Goal: Task Accomplishment & Management: Manage account settings

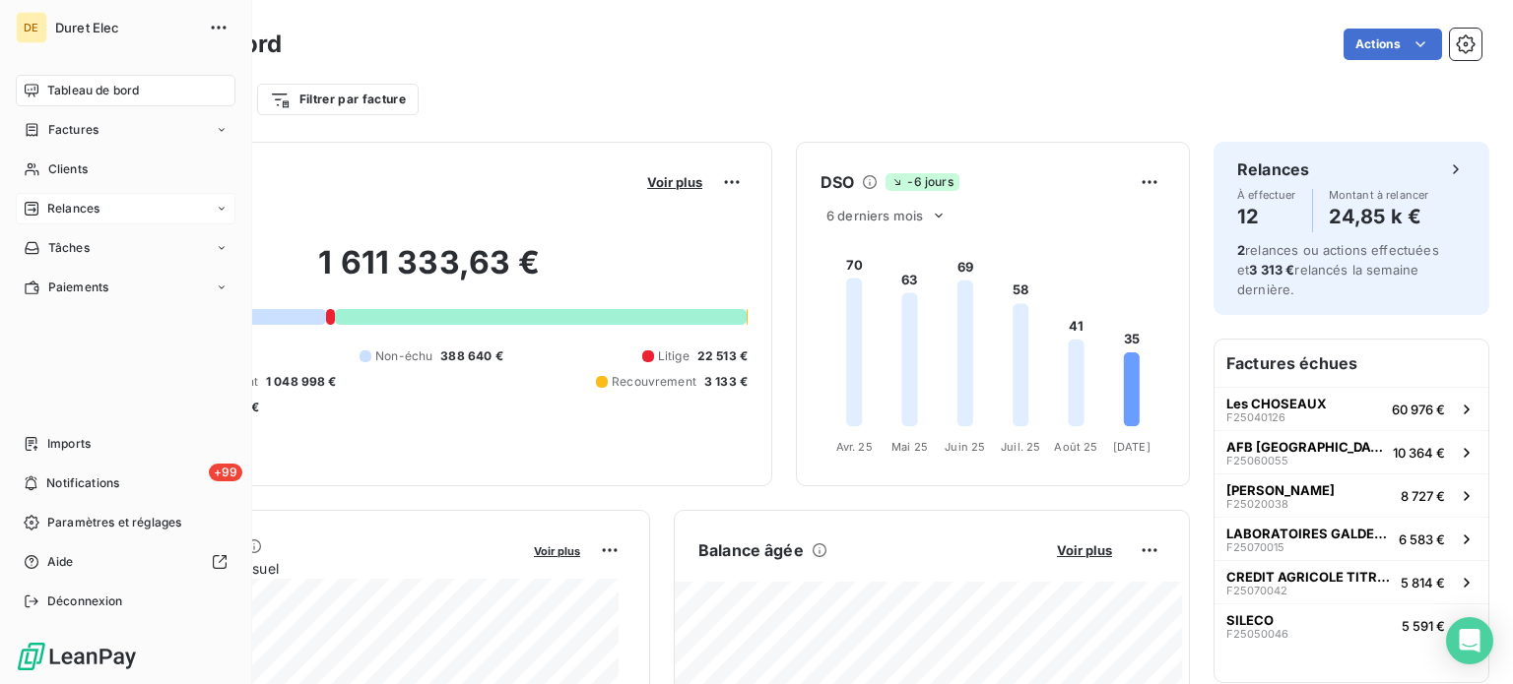
click at [55, 206] on span "Relances" at bounding box center [73, 209] width 52 height 18
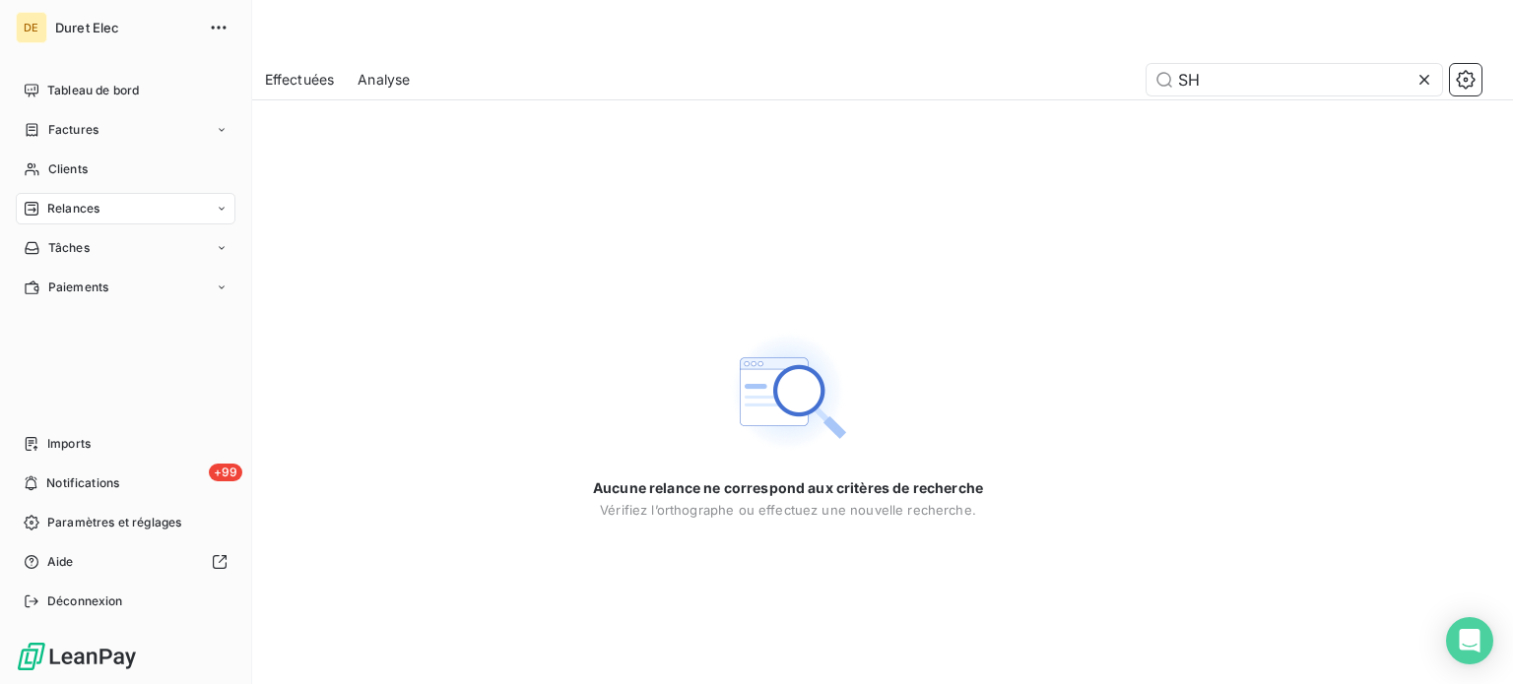
click at [39, 218] on div "Relances" at bounding box center [126, 209] width 220 height 32
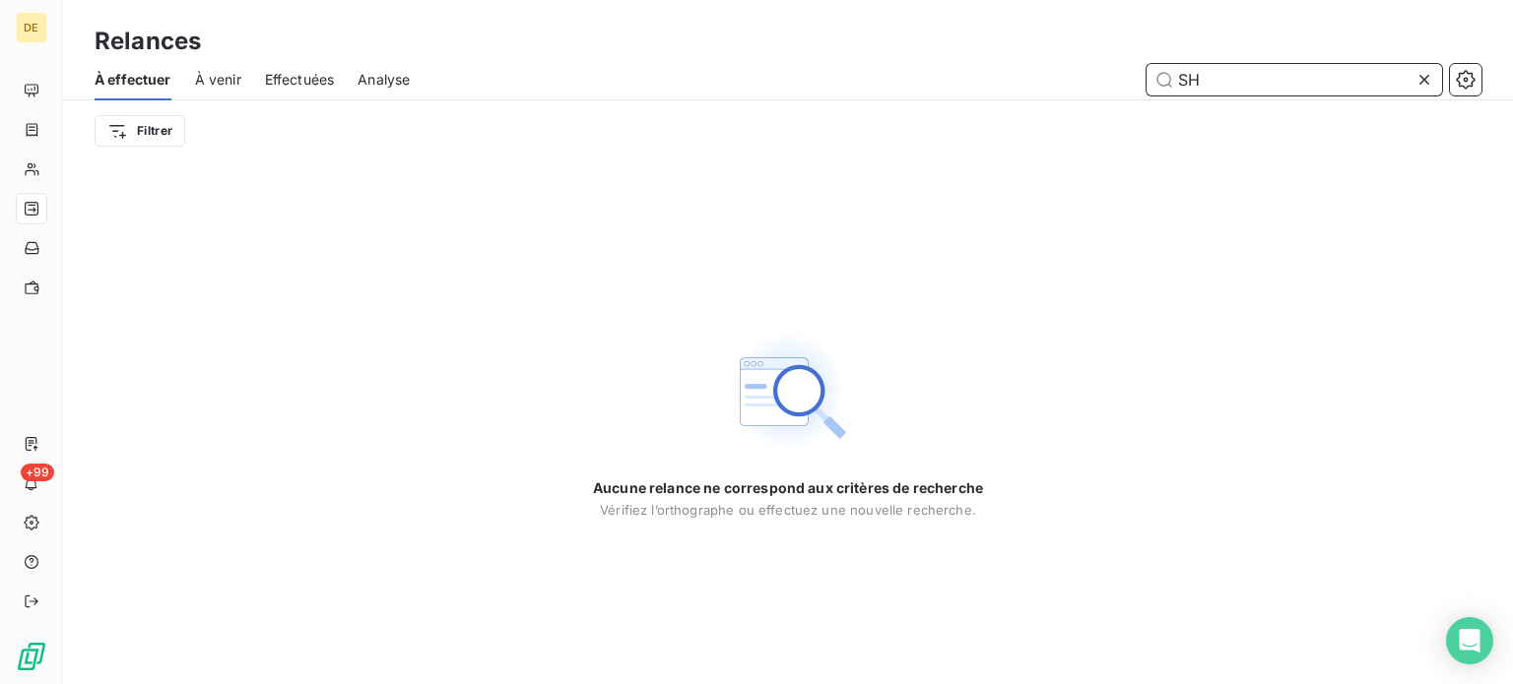
drag, startPoint x: 1221, startPoint y: 82, endPoint x: 992, endPoint y: 90, distance: 229.6
click at [992, 90] on div "SH" at bounding box center [957, 80] width 1048 height 32
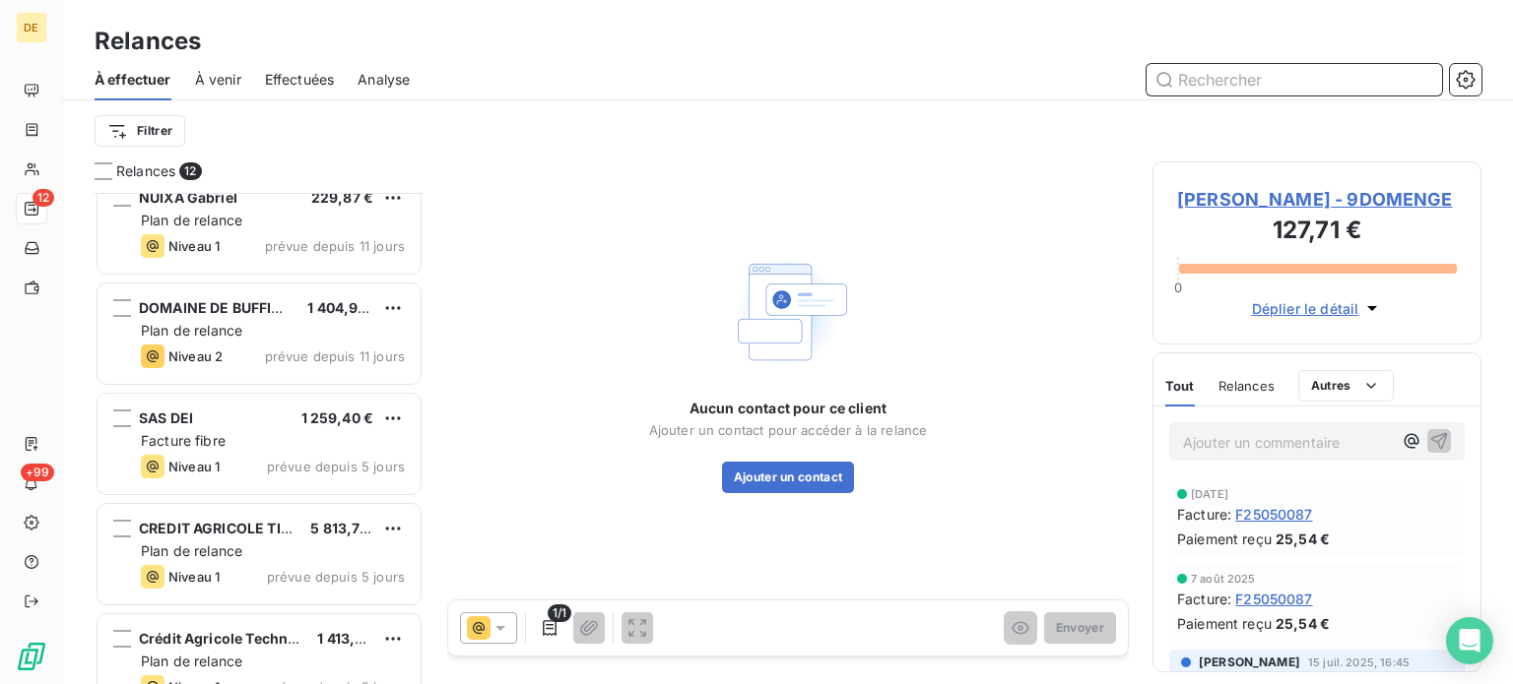
scroll to position [788, 0]
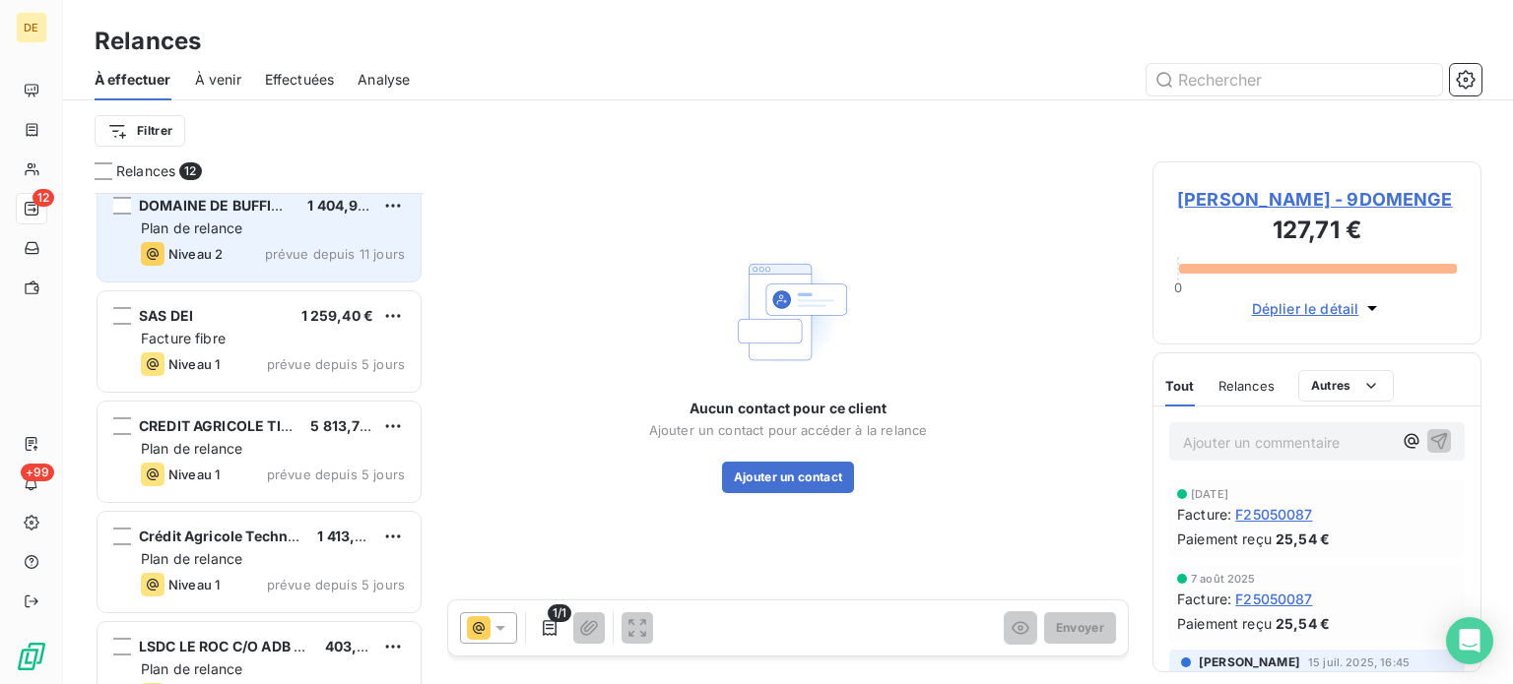
click at [260, 227] on div "Plan de relance" at bounding box center [273, 229] width 264 height 20
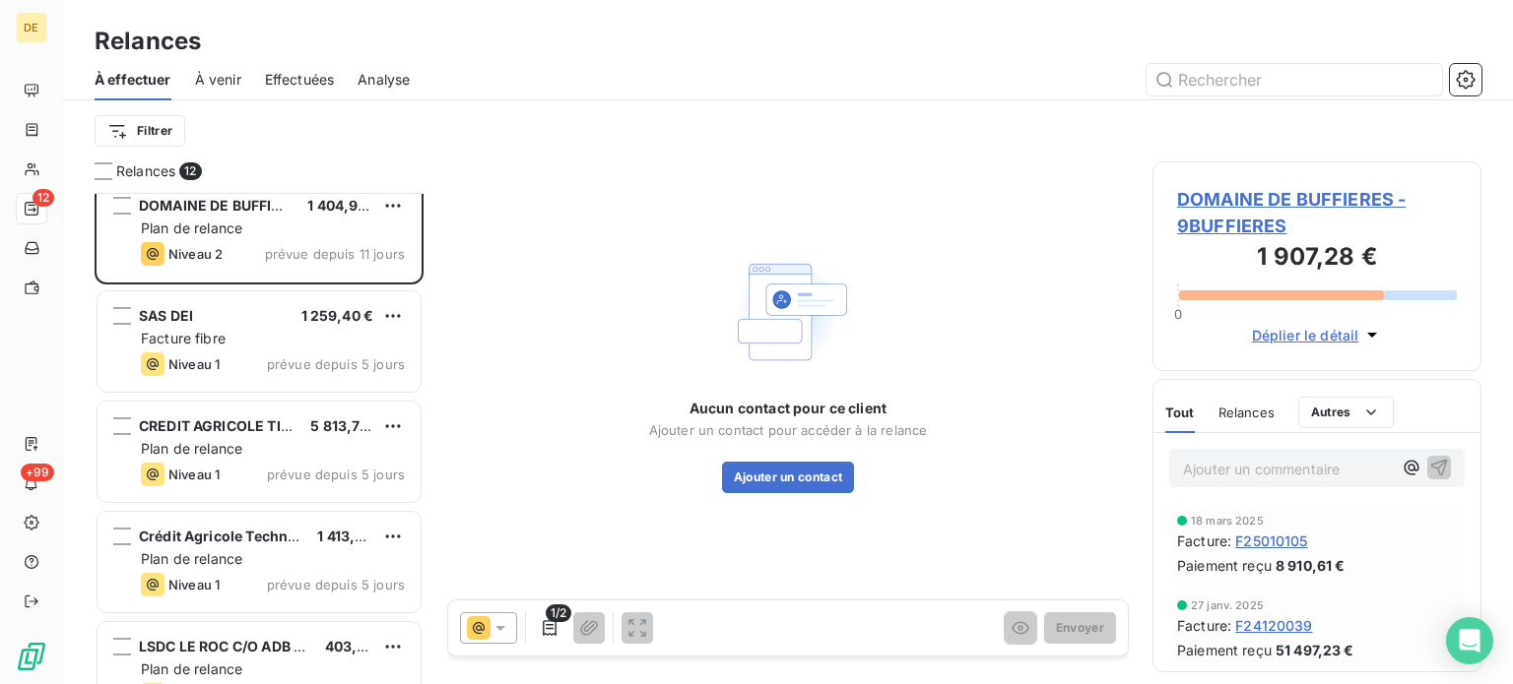
click at [1335, 200] on span "DOMAINE DE BUFFIERES - 9BUFFIERES" at bounding box center [1317, 212] width 280 height 53
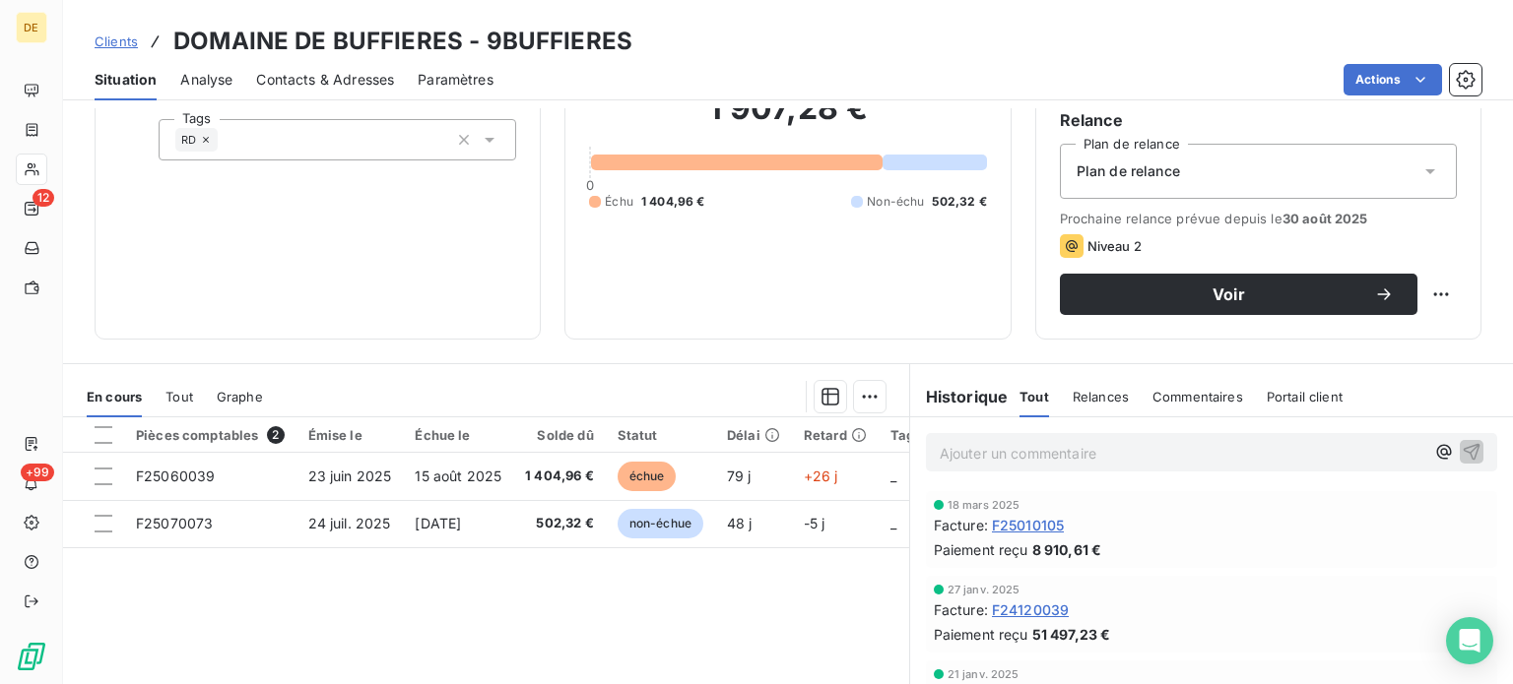
scroll to position [197, 0]
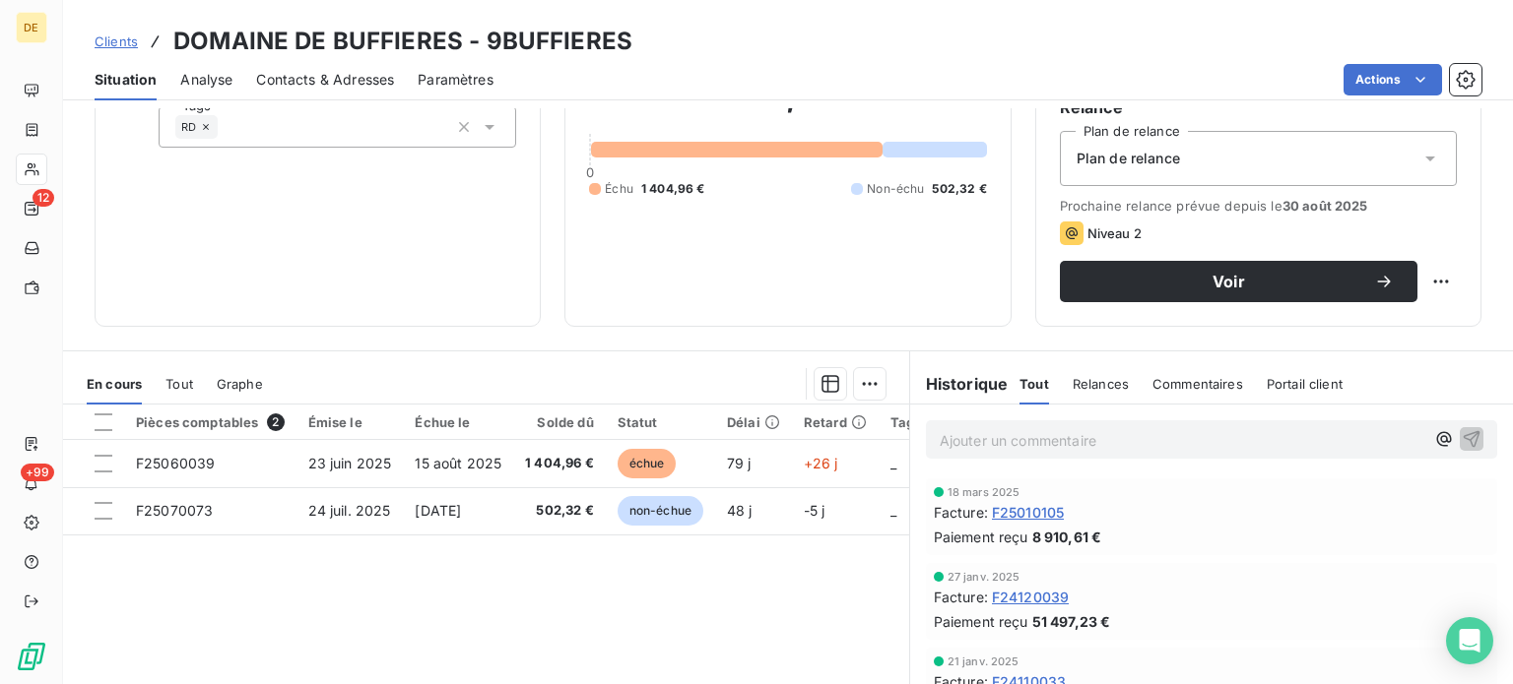
click at [323, 74] on span "Contacts & Adresses" at bounding box center [325, 80] width 138 height 20
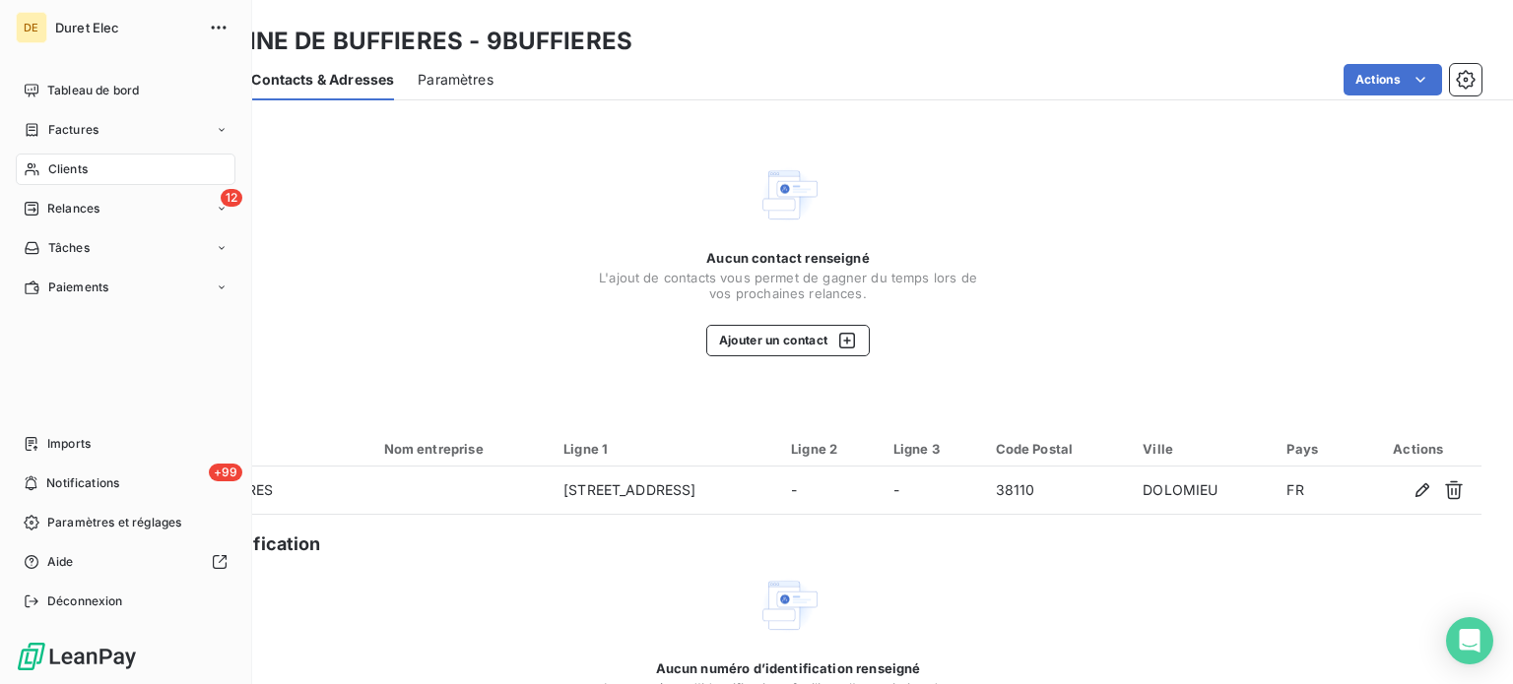
click at [71, 164] on span "Clients" at bounding box center [67, 170] width 39 height 18
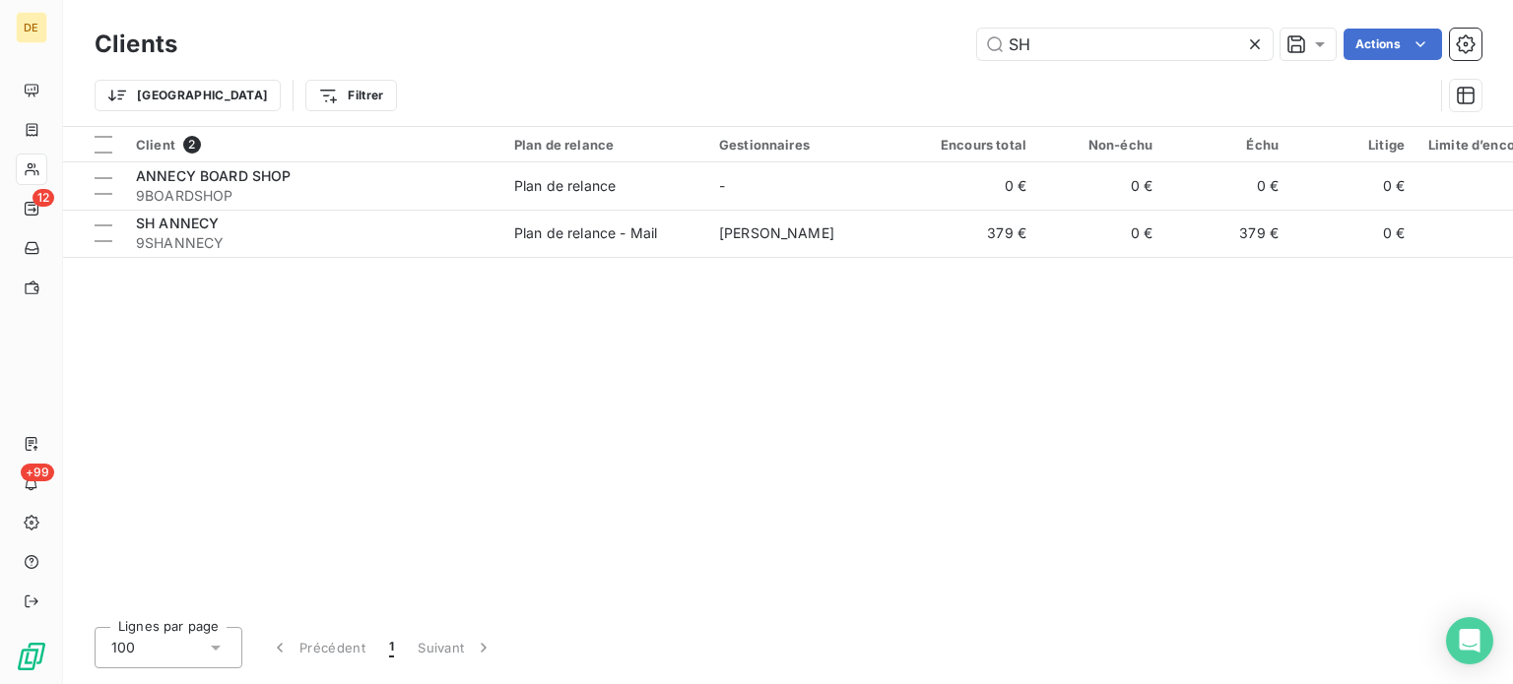
drag, startPoint x: 1045, startPoint y: 50, endPoint x: 961, endPoint y: 45, distance: 83.8
click at [961, 45] on div "SH Actions" at bounding box center [841, 45] width 1280 height 32
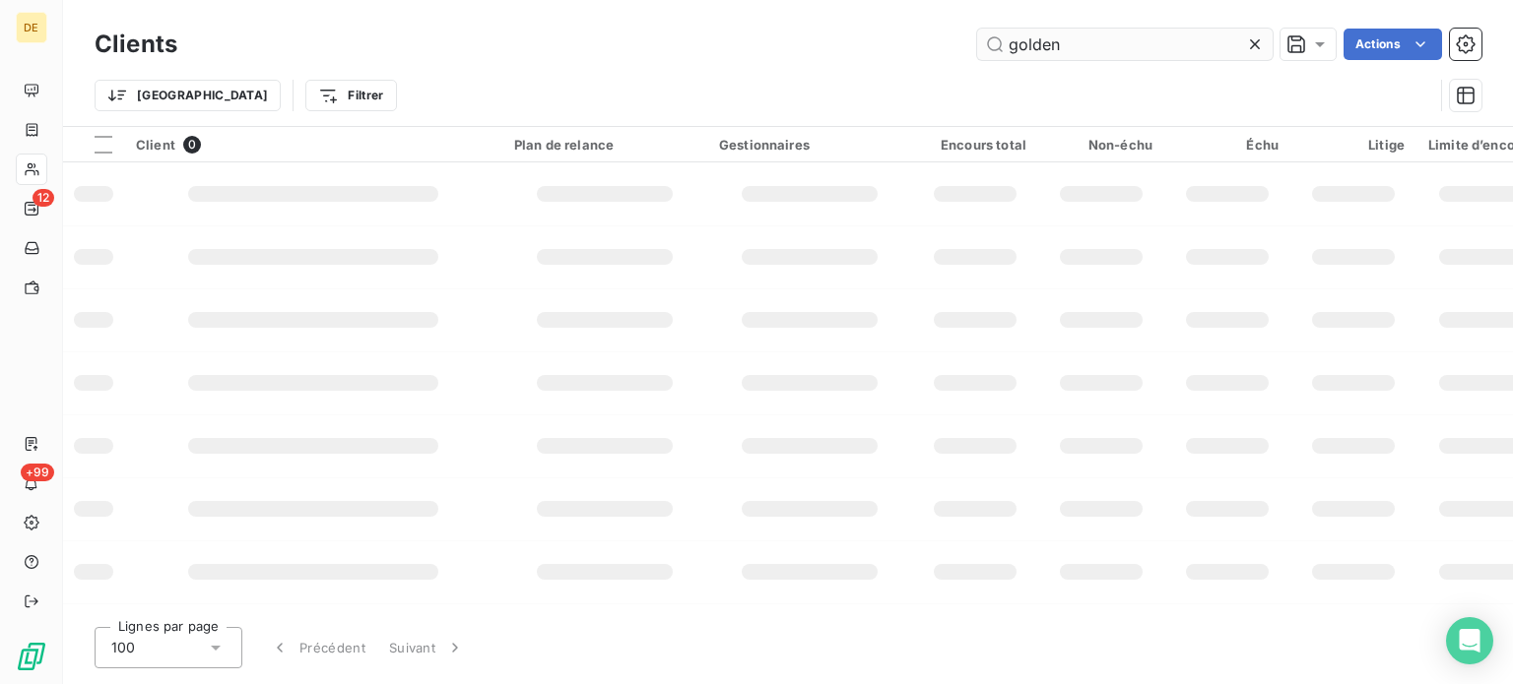
type input "golden"
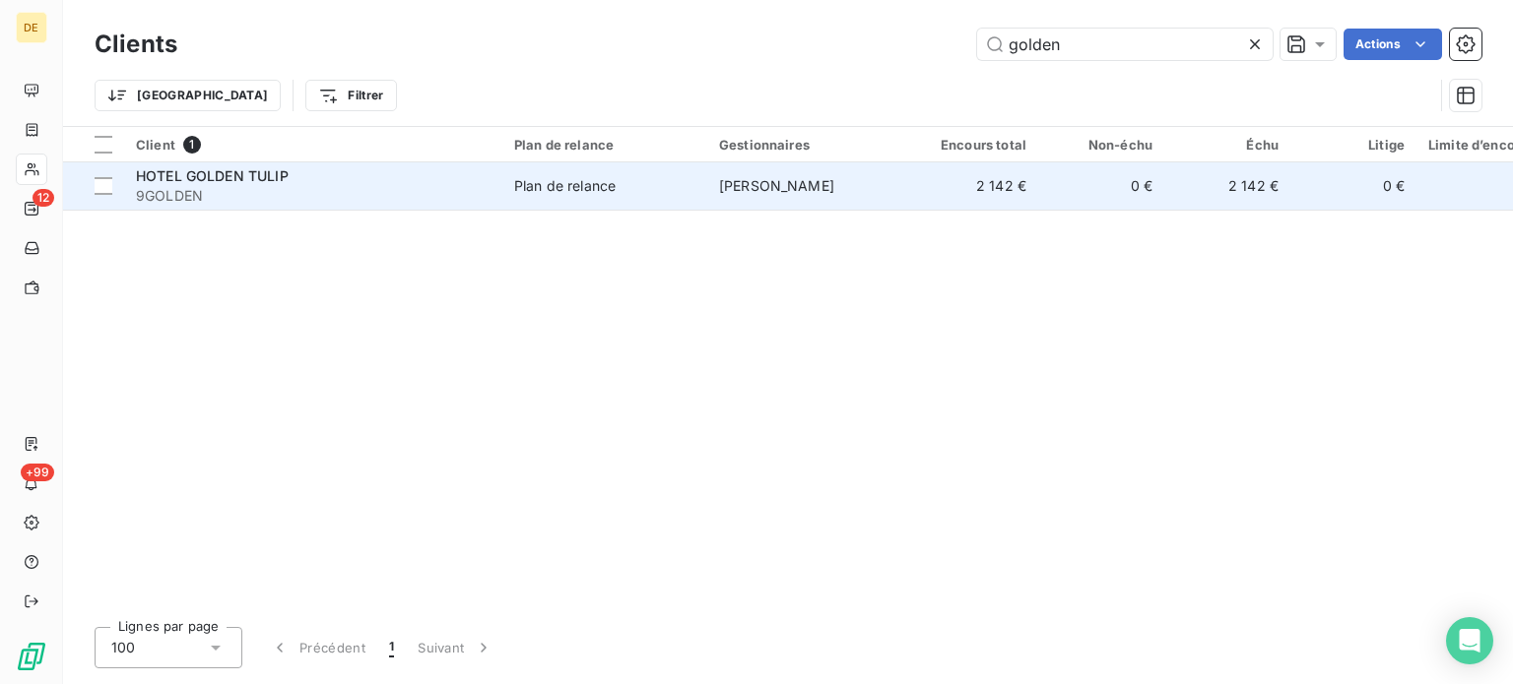
click at [218, 164] on td "HOTEL GOLDEN TULIP 9GOLDEN" at bounding box center [313, 185] width 378 height 47
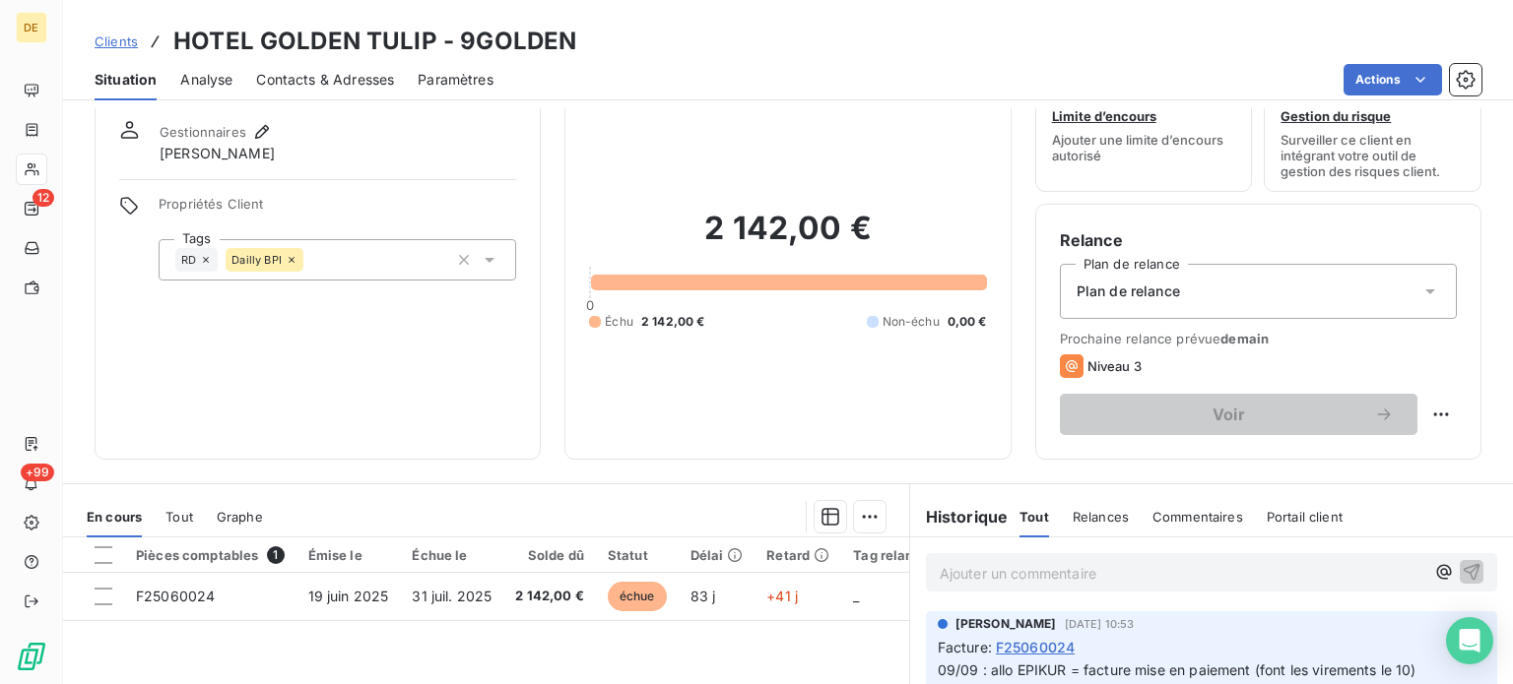
scroll to position [98, 0]
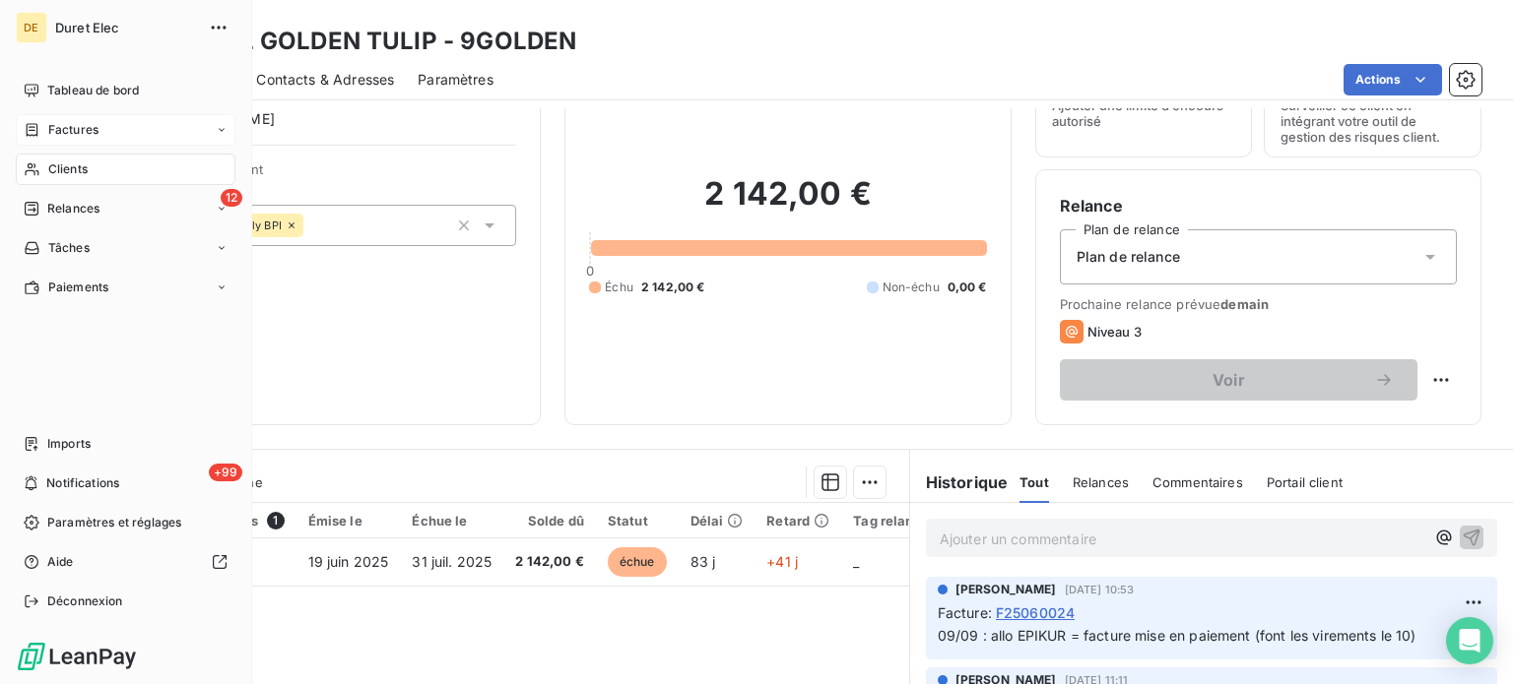
drag, startPoint x: 106, startPoint y: 125, endPoint x: 176, endPoint y: 118, distance: 70.3
click at [106, 125] on div "Factures" at bounding box center [126, 130] width 220 height 32
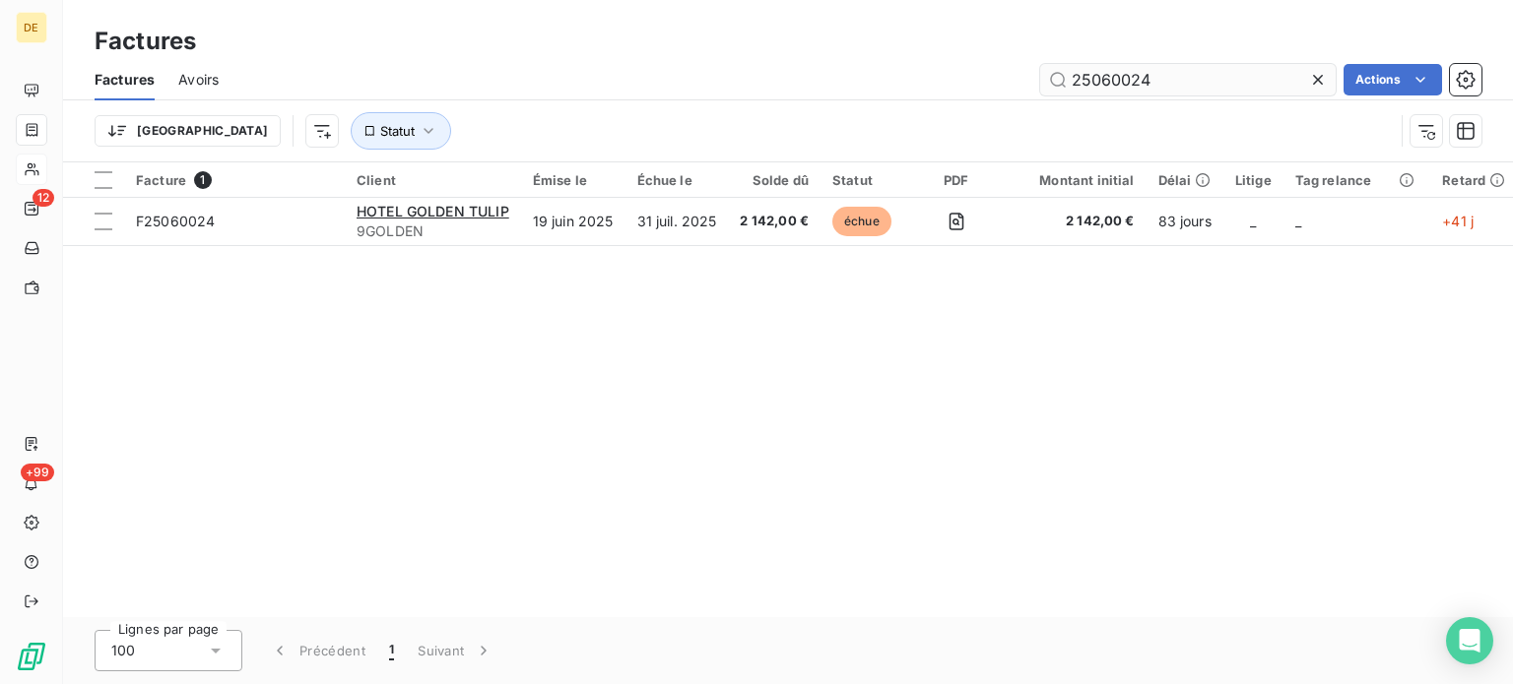
drag, startPoint x: 1132, startPoint y: 78, endPoint x: 1166, endPoint y: 79, distance: 33.5
click at [1166, 79] on input "25060024" at bounding box center [1187, 80] width 295 height 32
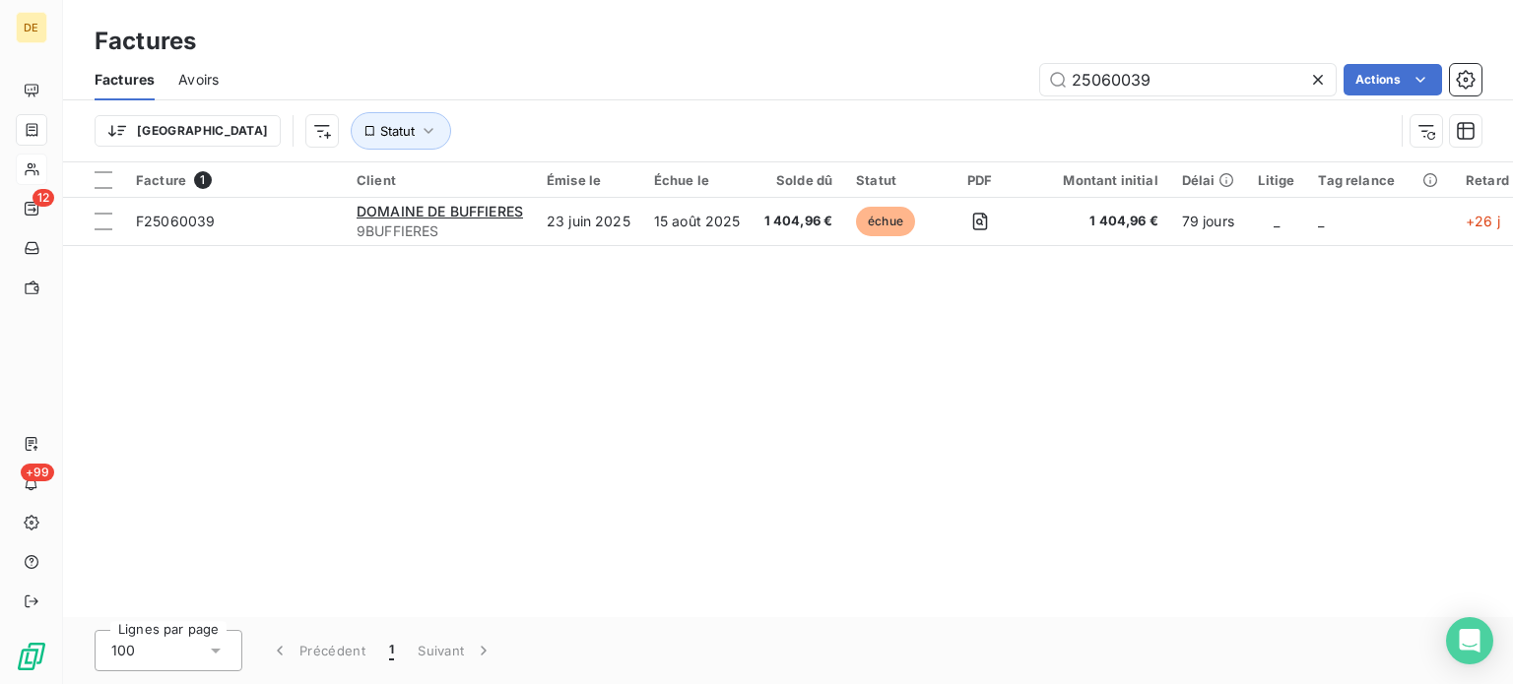
type input "25060039"
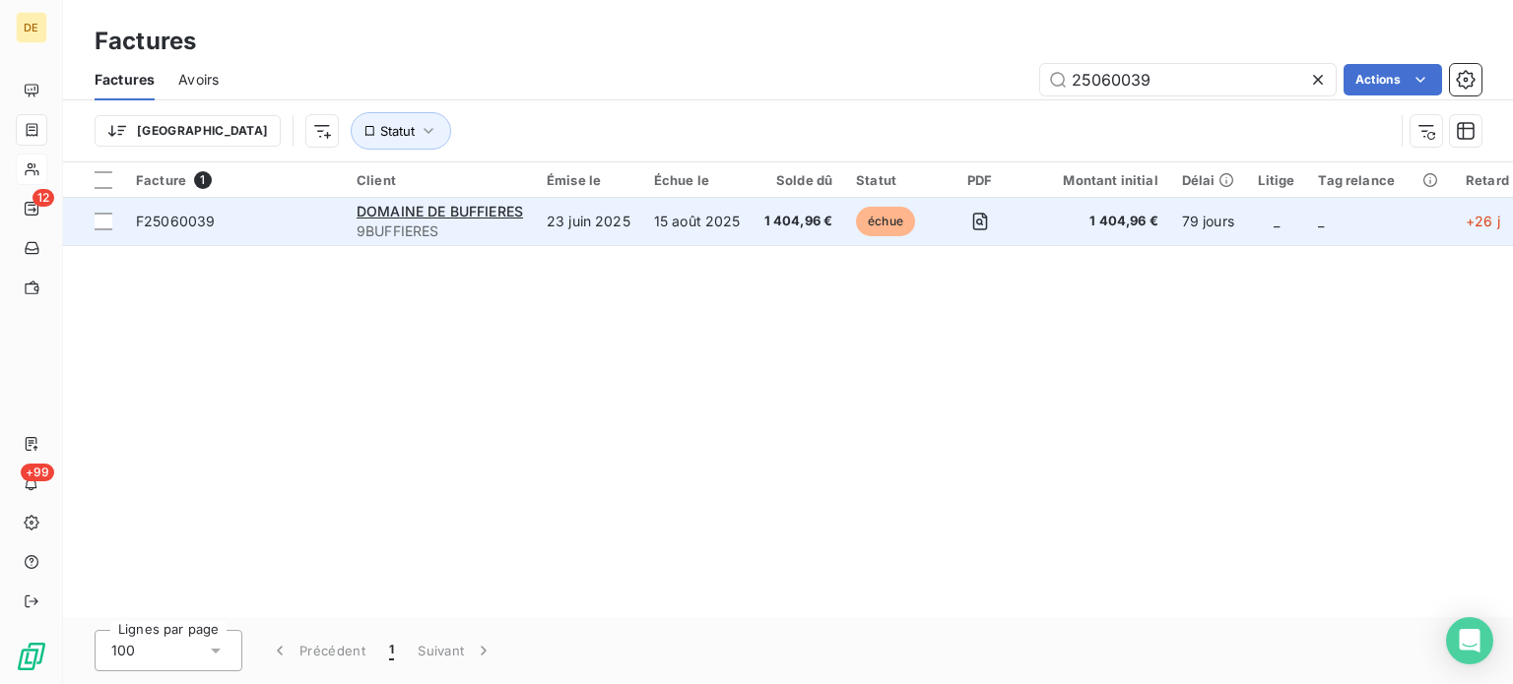
click at [448, 220] on div "DOMAINE DE BUFFIERES" at bounding box center [439, 212] width 166 height 20
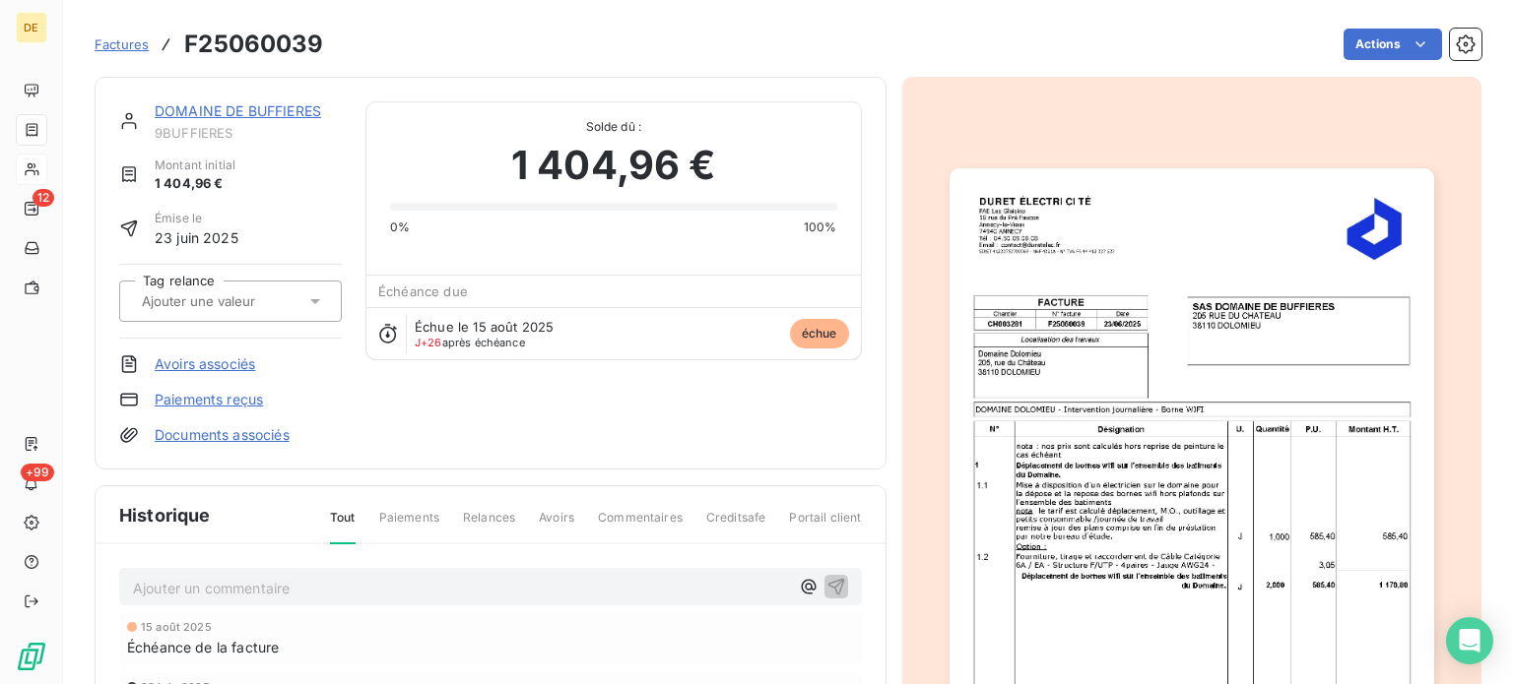
click at [215, 583] on p "Ajouter un commentaire ﻿" at bounding box center [461, 588] width 656 height 25
click at [826, 589] on icon "button" at bounding box center [836, 586] width 20 height 20
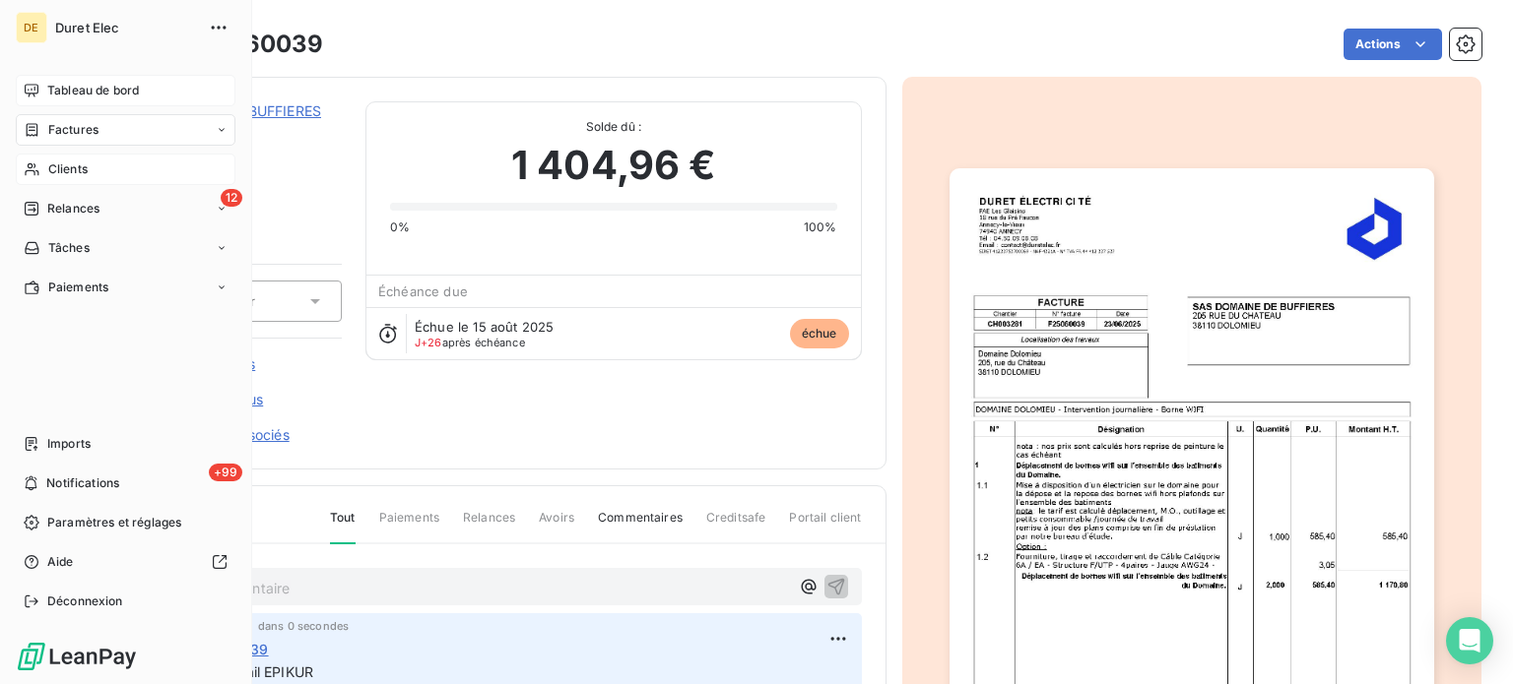
click at [57, 89] on span "Tableau de bord" at bounding box center [93, 91] width 92 height 18
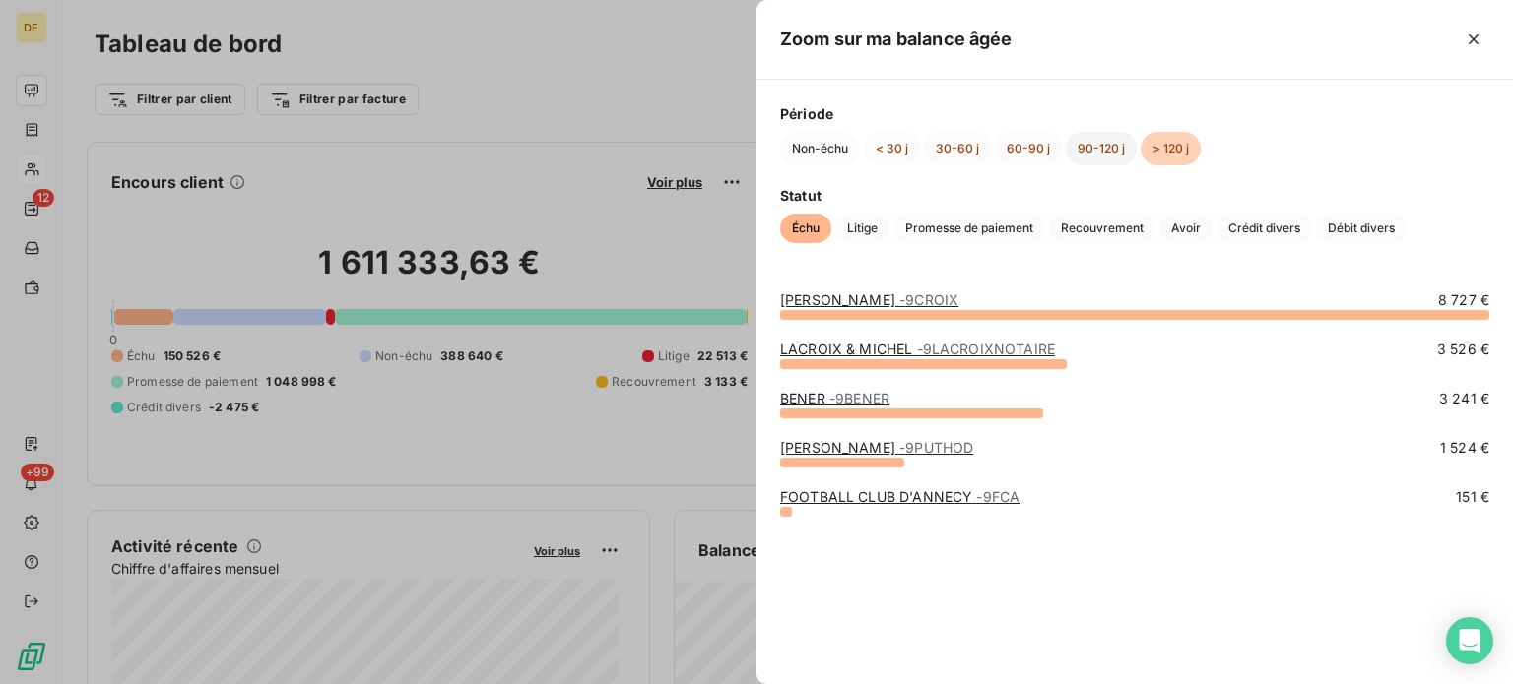
click at [1098, 149] on button "90-120 j" at bounding box center [1100, 148] width 71 height 33
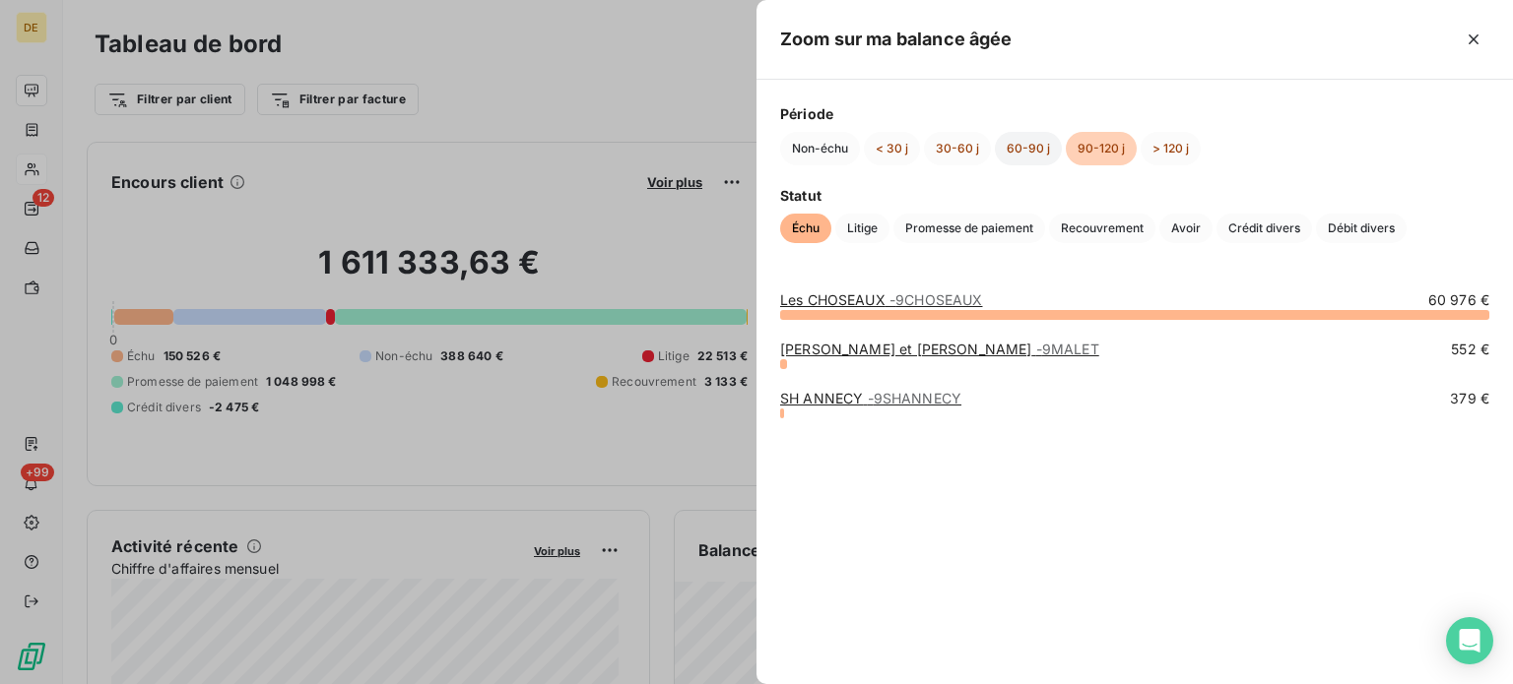
click at [1023, 151] on button "60-90 j" at bounding box center [1028, 148] width 67 height 33
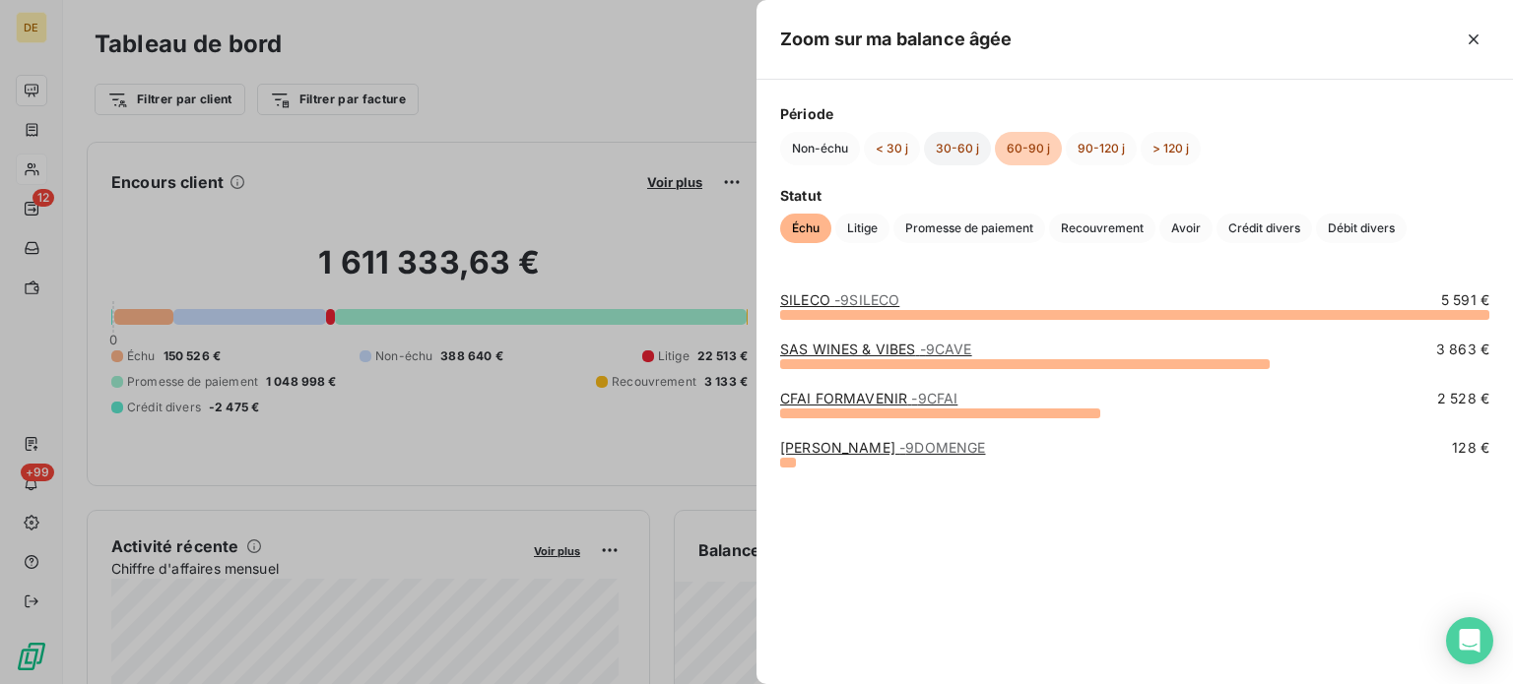
click at [961, 147] on button "30-60 j" at bounding box center [957, 148] width 67 height 33
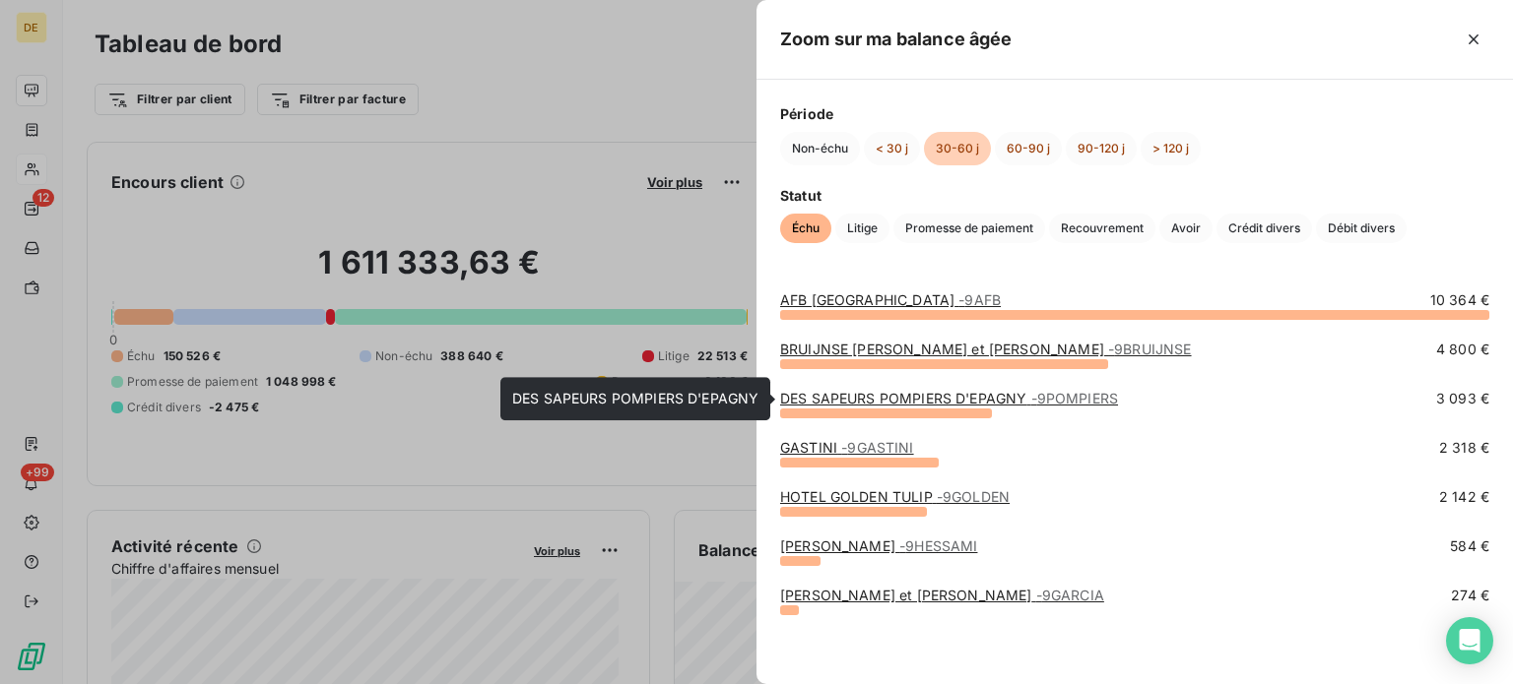
drag, startPoint x: 868, startPoint y: 401, endPoint x: 870, endPoint y: 413, distance: 12.0
click at [869, 409] on div "DES SAPEURS POMPIERS D'EPAGNY - 9POMPIERS 3 093 €" at bounding box center [1134, 404] width 709 height 30
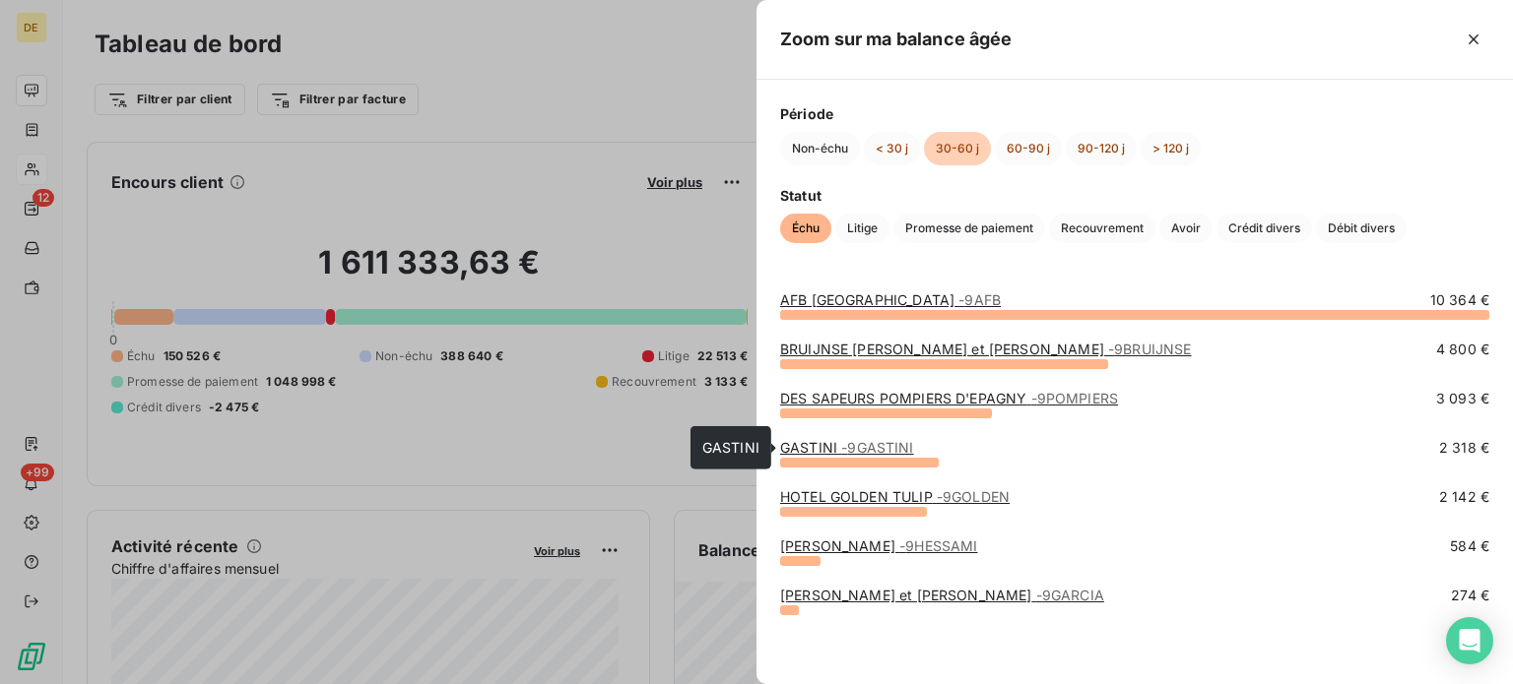
click at [867, 446] on span "- 9GASTINI" at bounding box center [877, 447] width 72 height 17
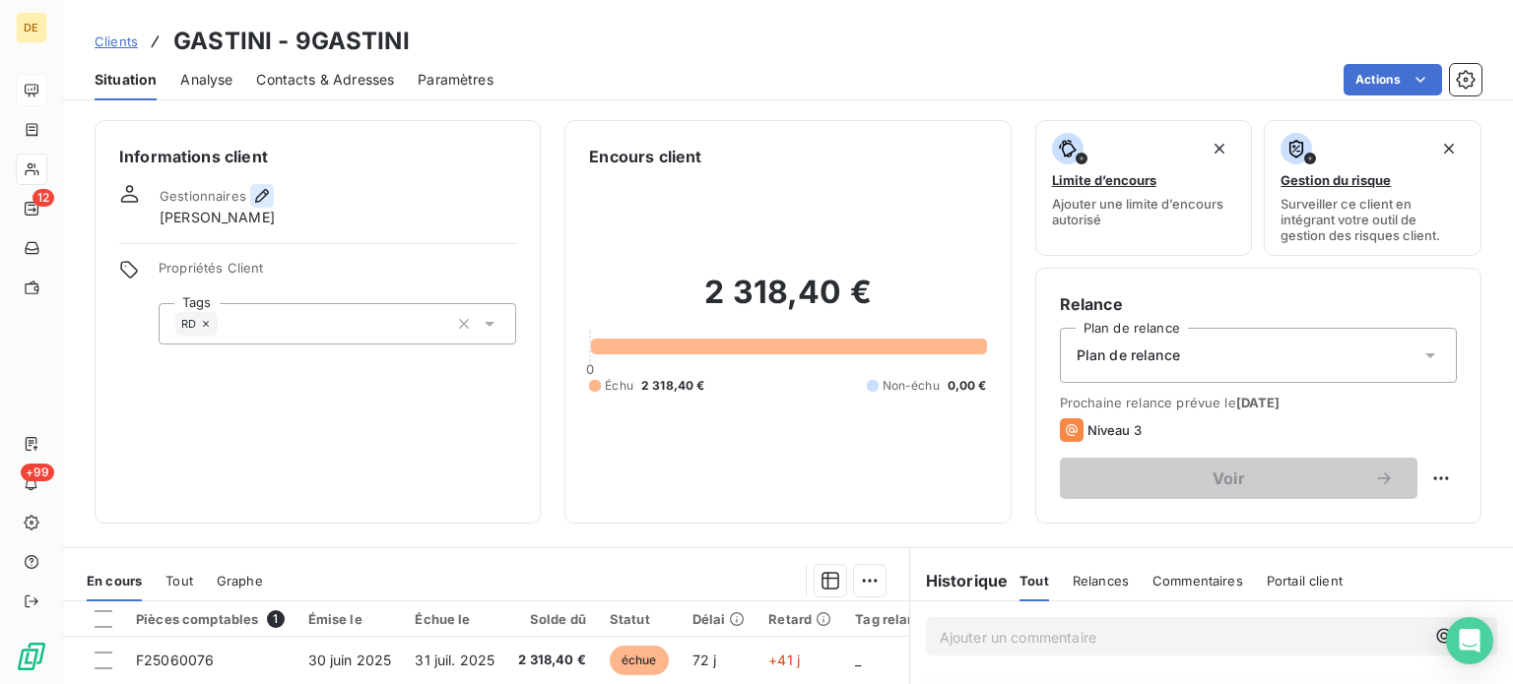
click at [263, 196] on icon "button" at bounding box center [262, 196] width 14 height 14
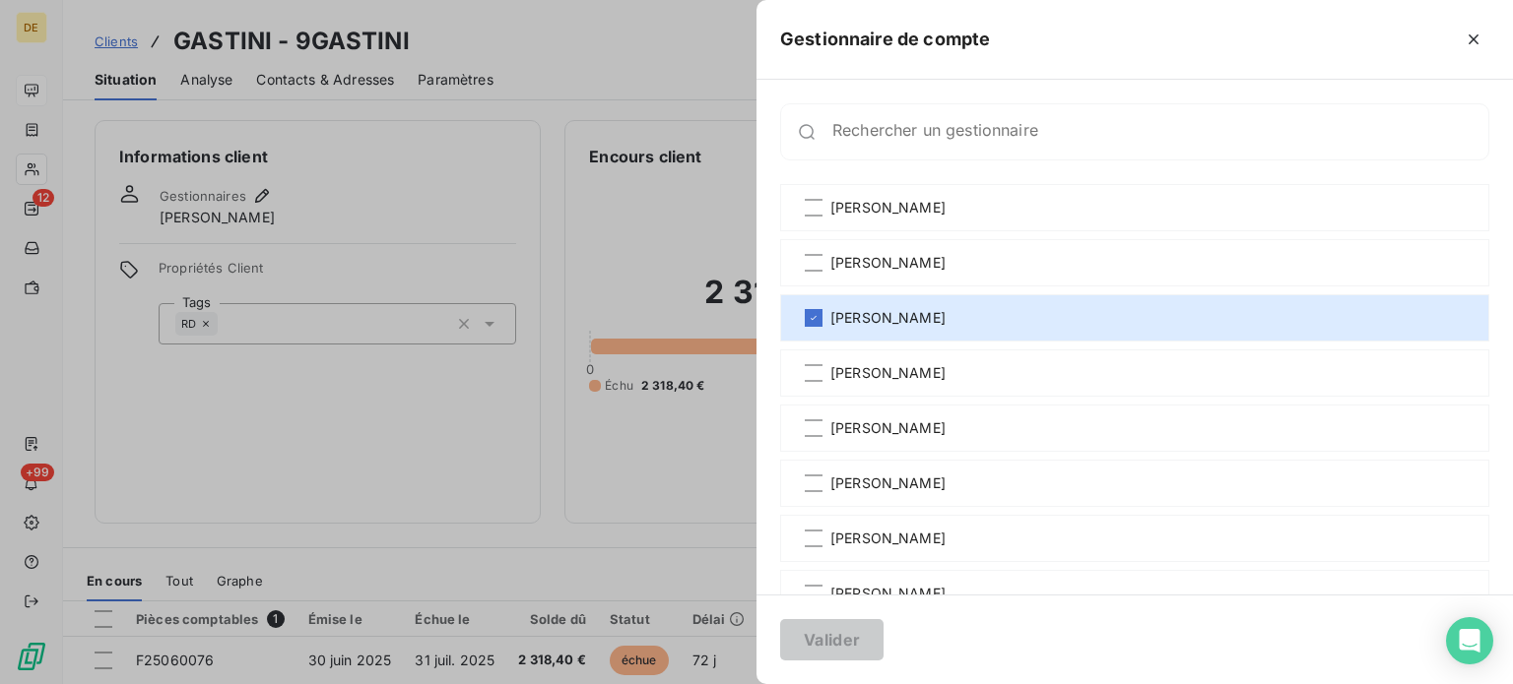
click at [403, 447] on div at bounding box center [756, 342] width 1513 height 684
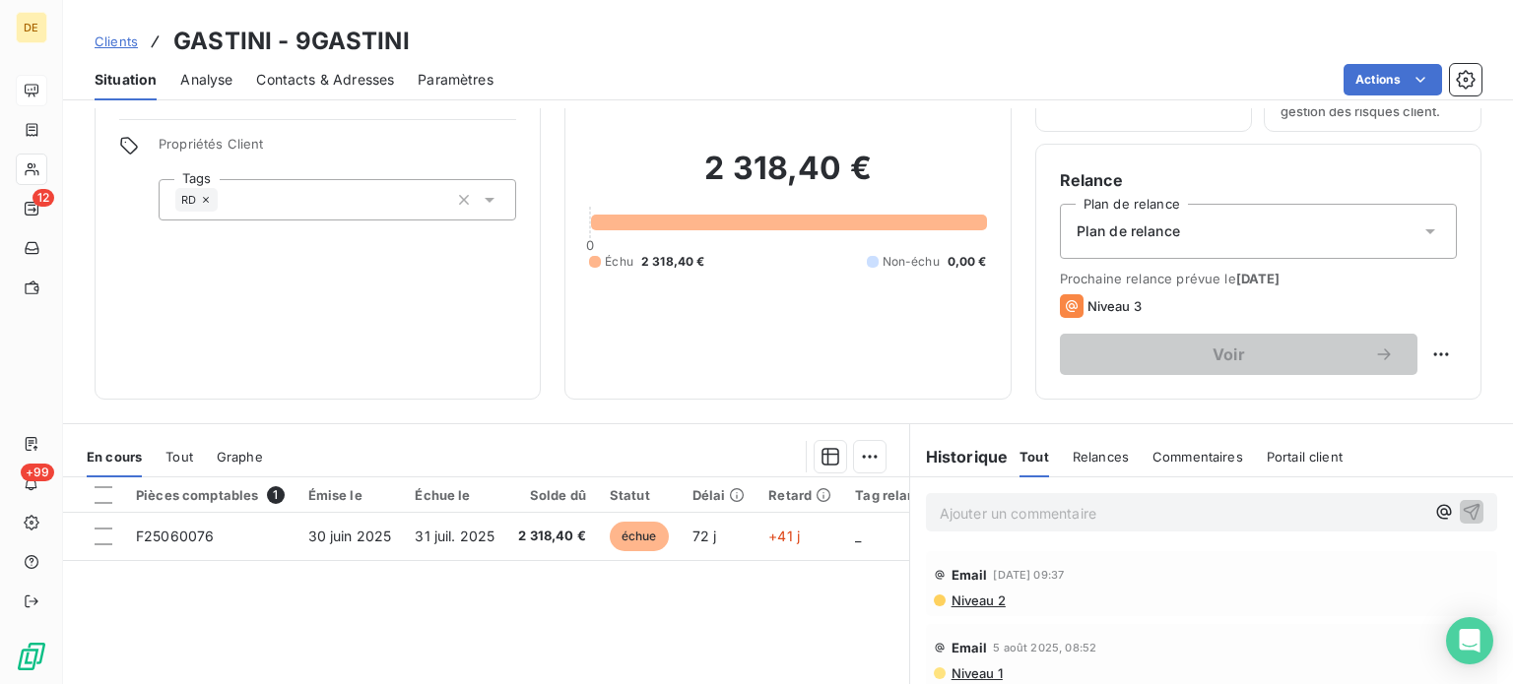
scroll to position [197, 0]
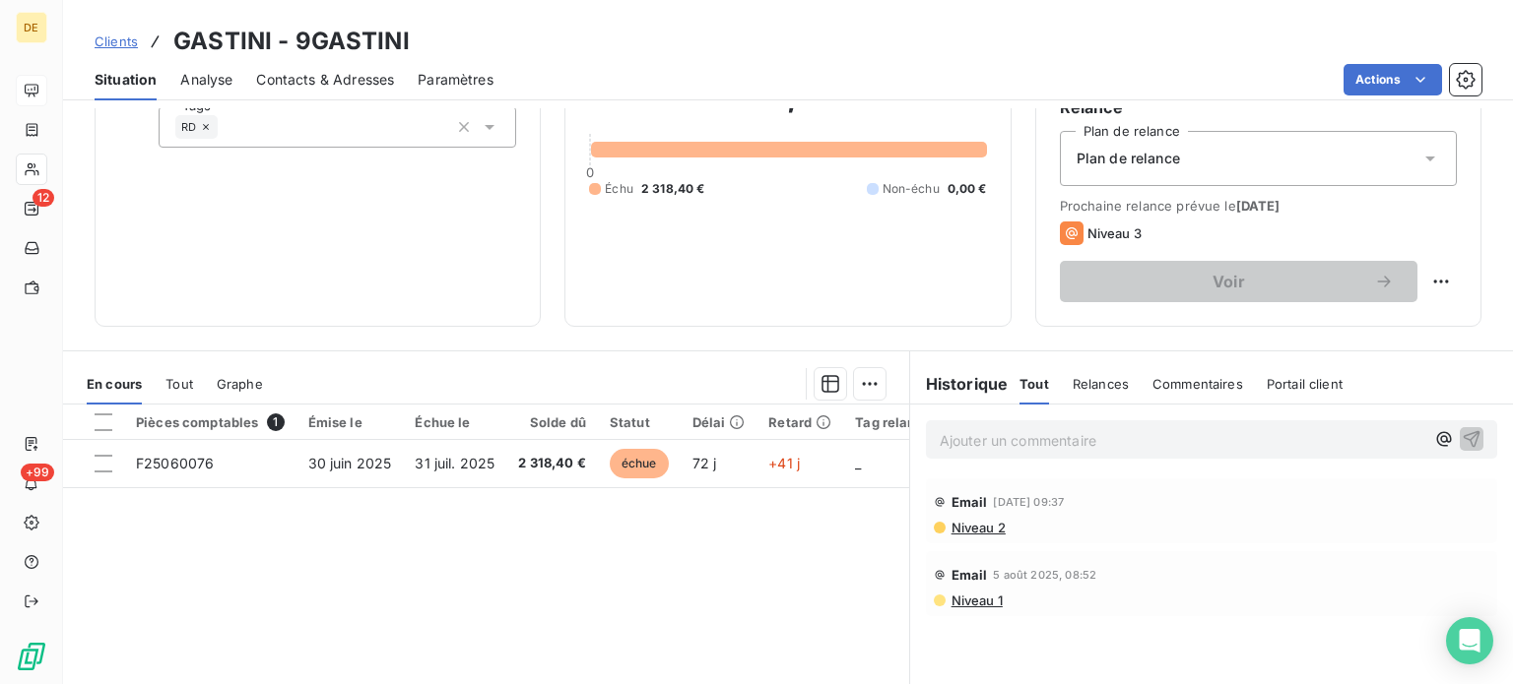
click at [979, 452] on p "Ajouter un commentaire ﻿" at bounding box center [1181, 440] width 484 height 25
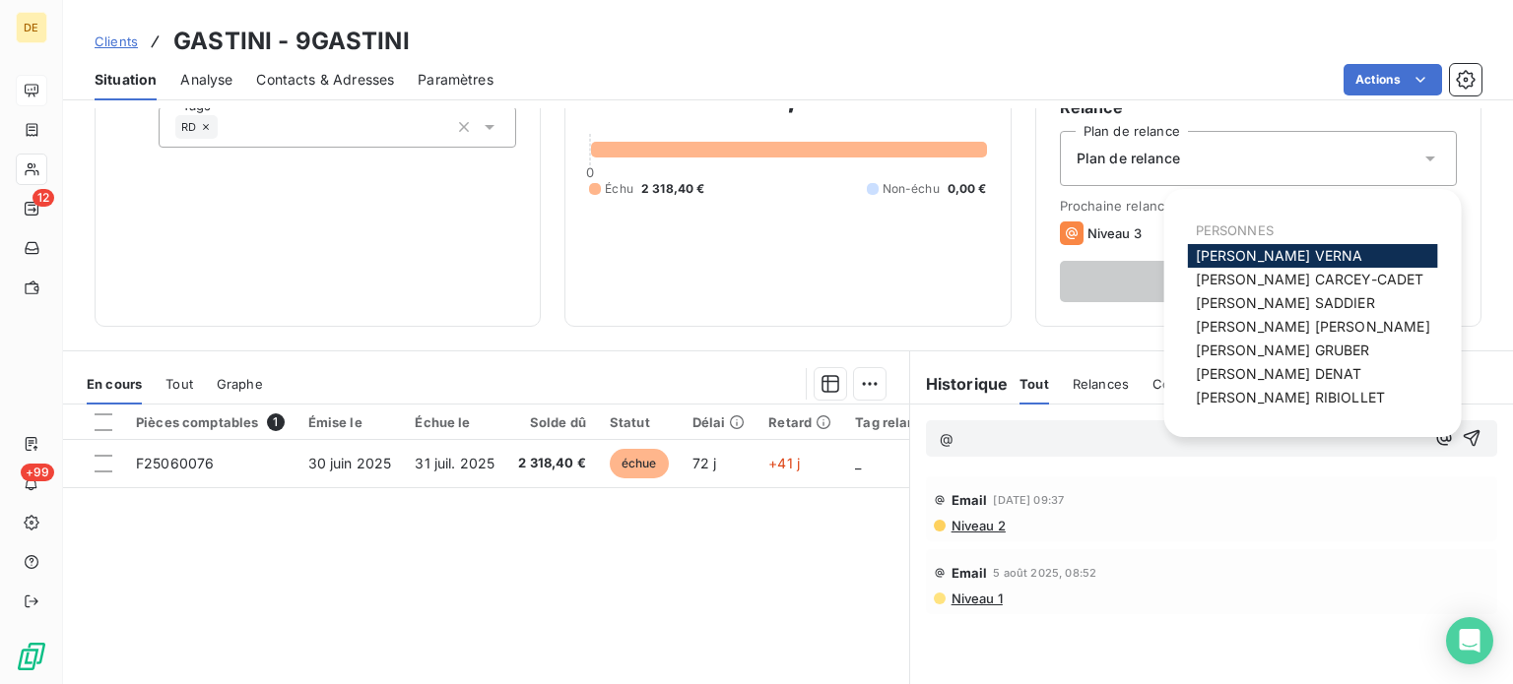
click at [1296, 256] on span "[PERSON_NAME]" at bounding box center [1278, 255] width 167 height 17
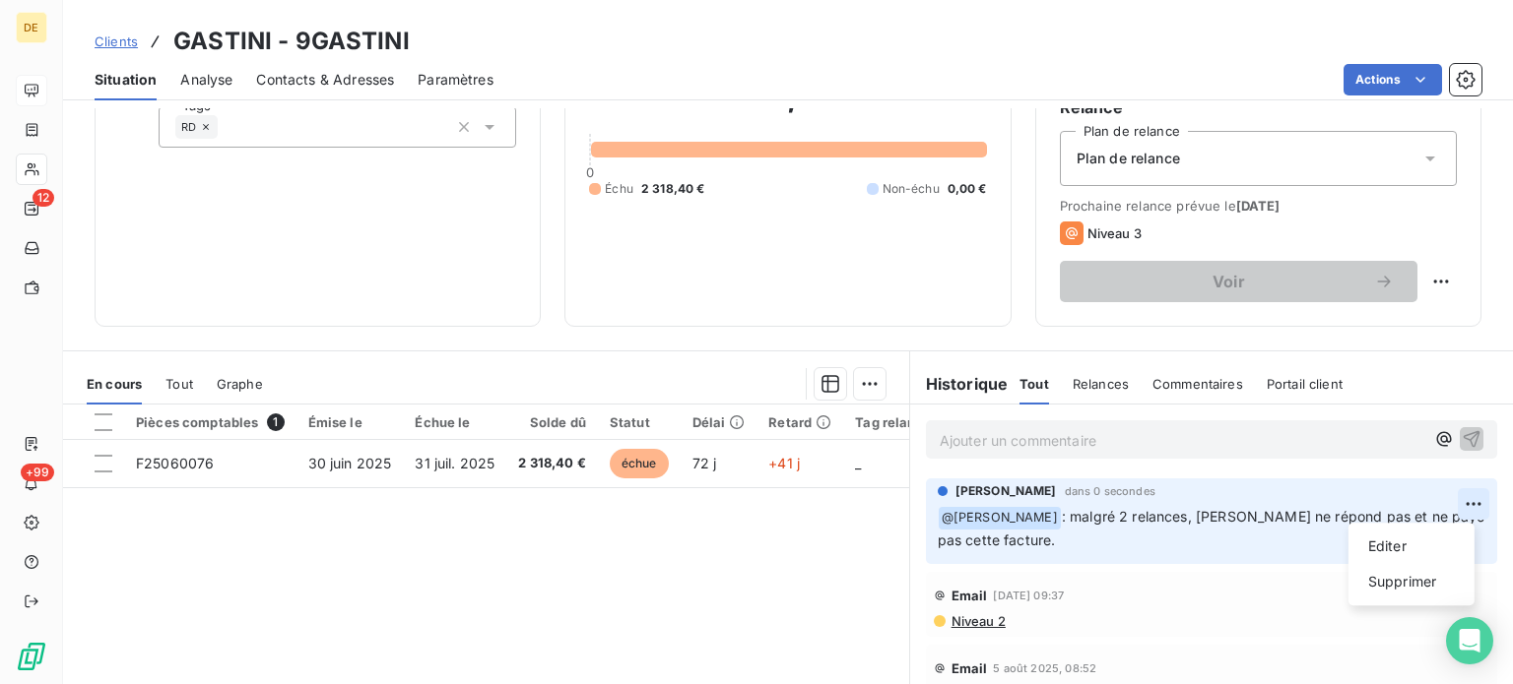
click at [1462, 508] on html "DE 12 +99 Clients GASTINI - 9GASTINI Situation Analyse Contacts & Adresses Para…" at bounding box center [756, 342] width 1513 height 684
click at [1396, 554] on div "Editer" at bounding box center [1411, 547] width 110 height 32
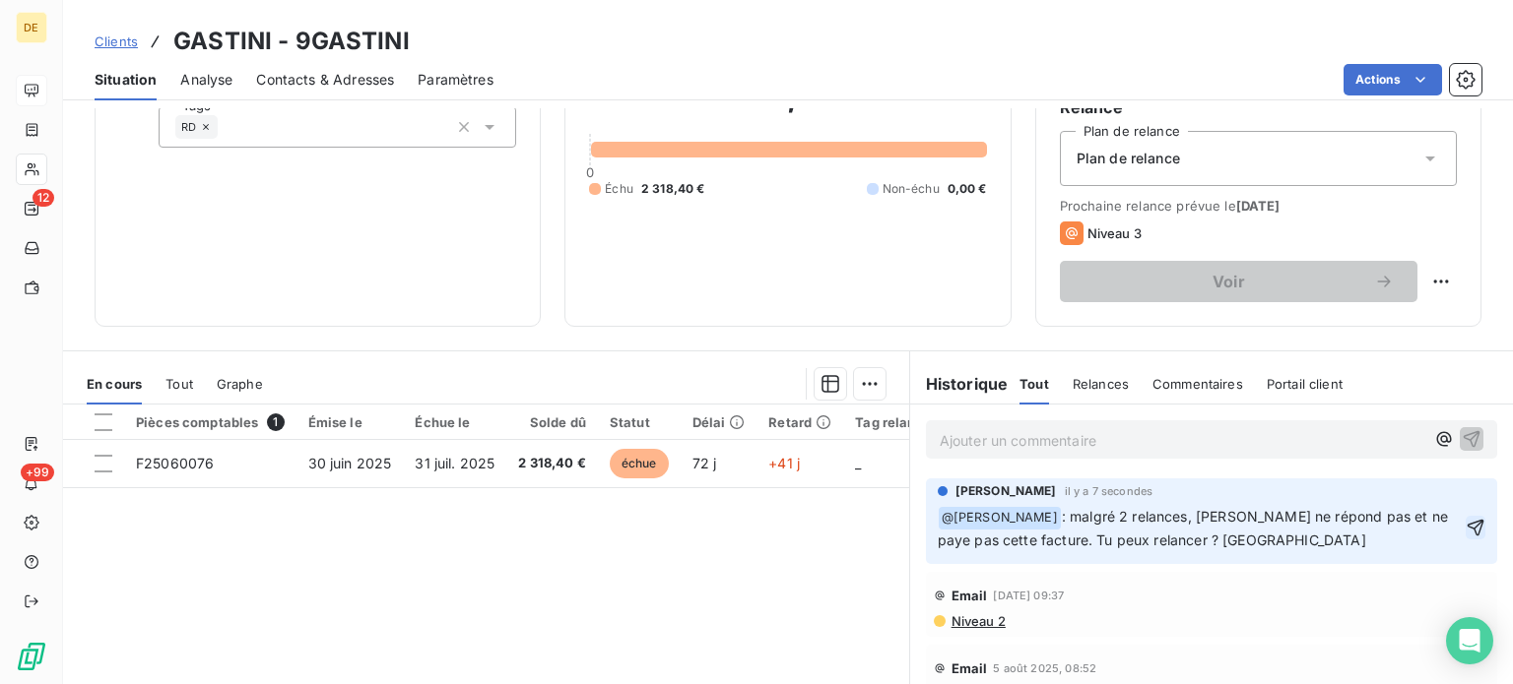
click at [1465, 528] on icon "button" at bounding box center [1475, 528] width 20 height 20
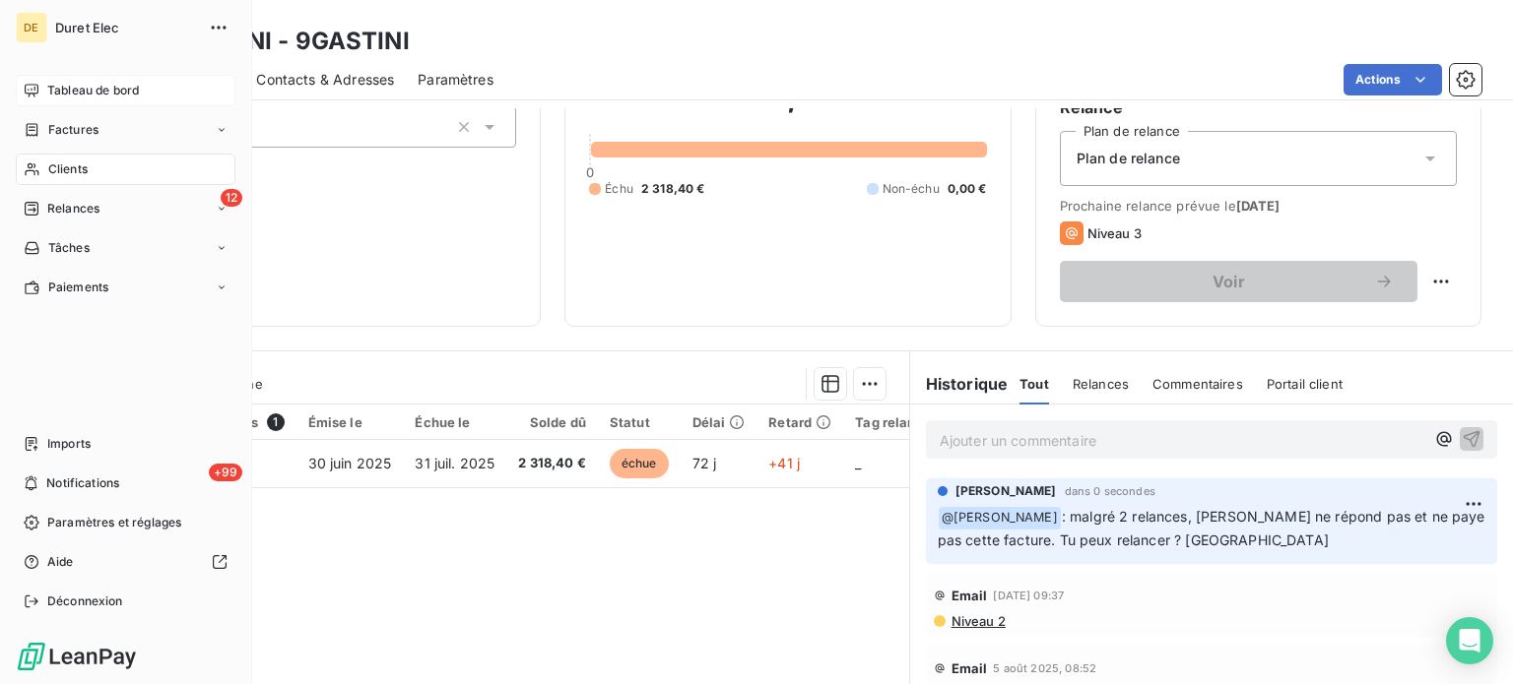
click at [90, 95] on span "Tableau de bord" at bounding box center [93, 91] width 92 height 18
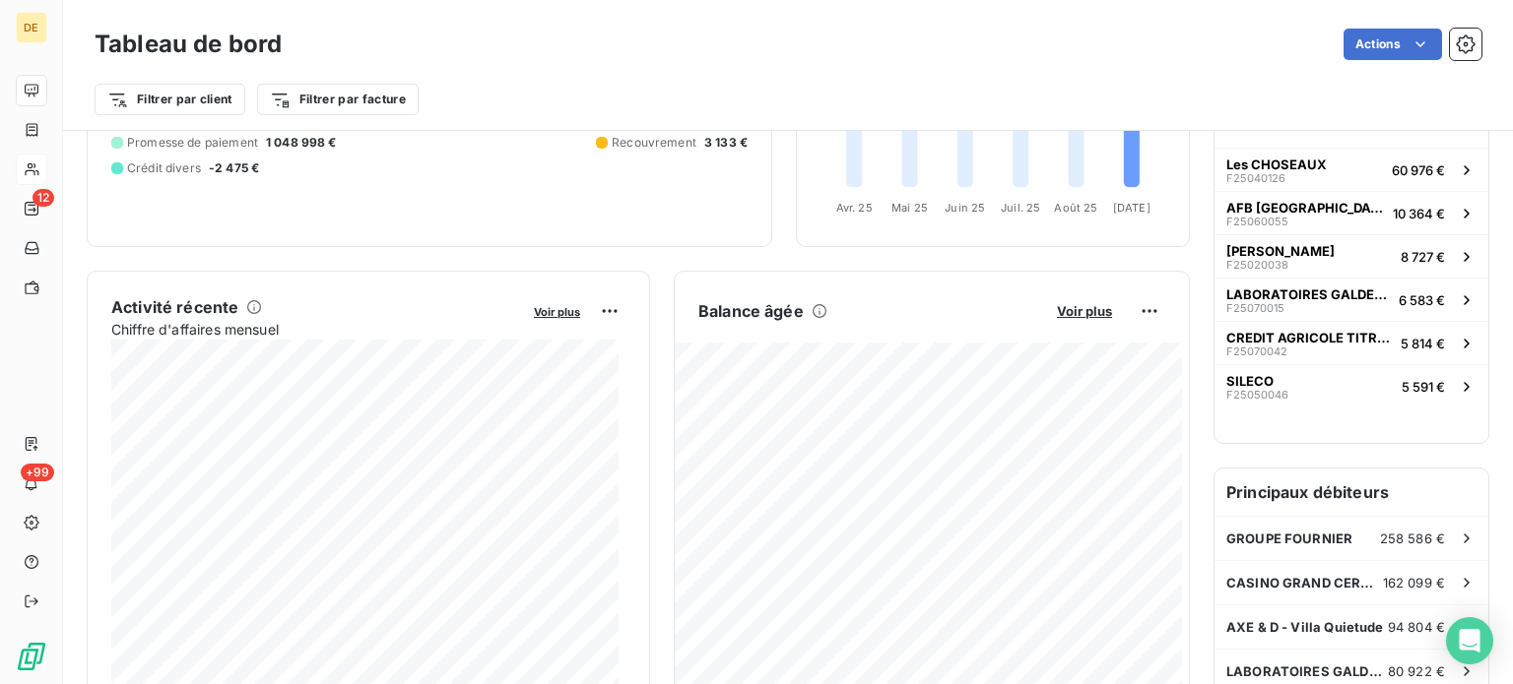
scroll to position [98, 0]
